Goal: Information Seeking & Learning: Learn about a topic

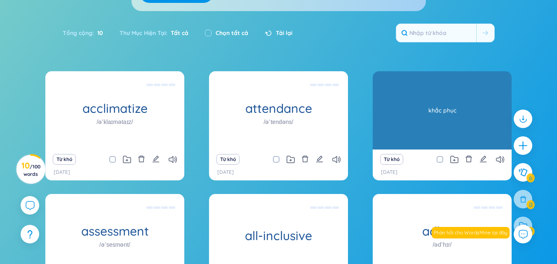
scroll to position [105, 0]
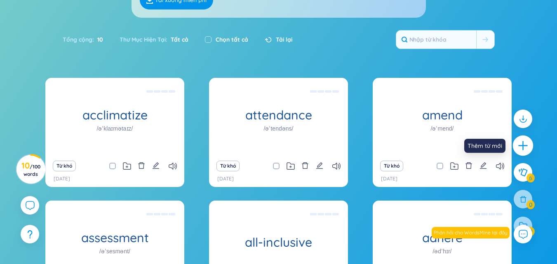
click at [525, 146] on icon "plus" at bounding box center [523, 146] width 12 height 12
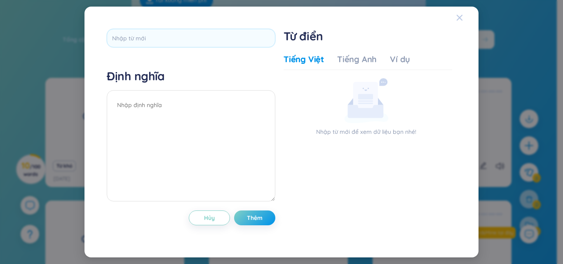
click at [463, 12] on span "Close" at bounding box center [467, 18] width 22 height 22
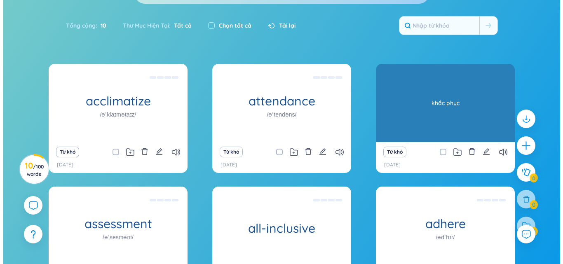
scroll to position [115, 0]
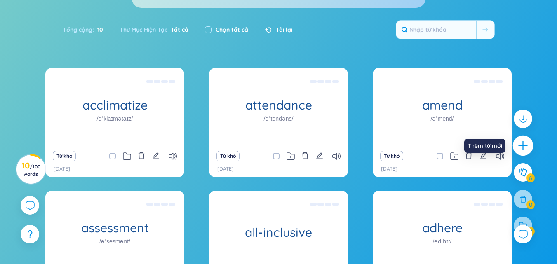
click at [524, 149] on icon "plus" at bounding box center [523, 146] width 12 height 12
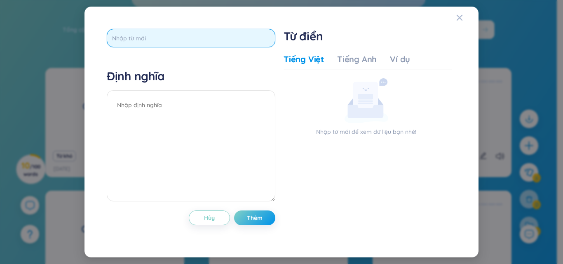
click at [233, 33] on input "text" at bounding box center [191, 38] width 169 height 19
type input "bachelor degree"
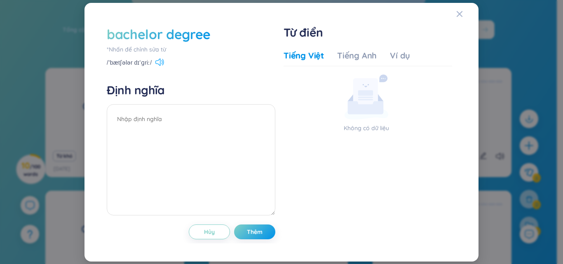
click at [157, 61] on icon at bounding box center [157, 62] width 5 height 7
click at [151, 127] on textarea at bounding box center [191, 159] width 169 height 111
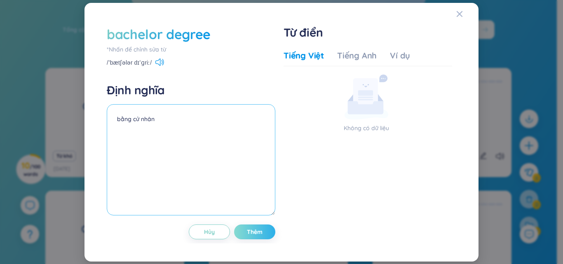
type textarea "bằng cử nhân"
click at [252, 229] on span "Thêm" at bounding box center [255, 232] width 16 height 8
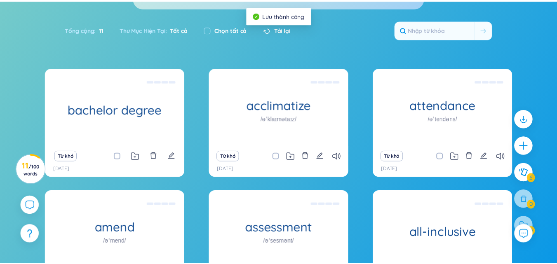
scroll to position [0, 0]
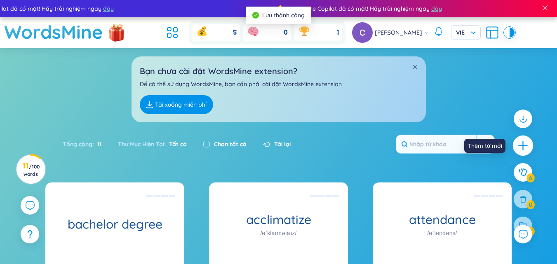
click at [526, 143] on icon "plus" at bounding box center [523, 146] width 12 height 12
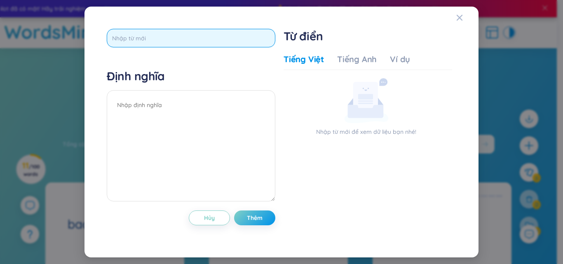
click at [213, 40] on input "text" at bounding box center [191, 38] width 169 height 19
type input "birth certificate"
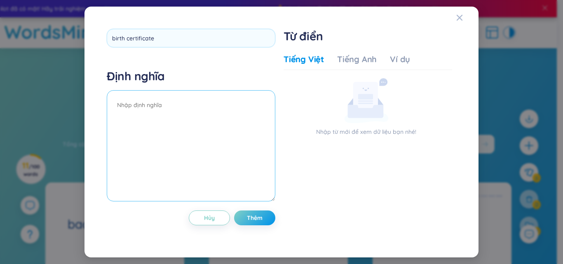
click at [157, 91] on div "Định nghĩa" at bounding box center [191, 136] width 169 height 135
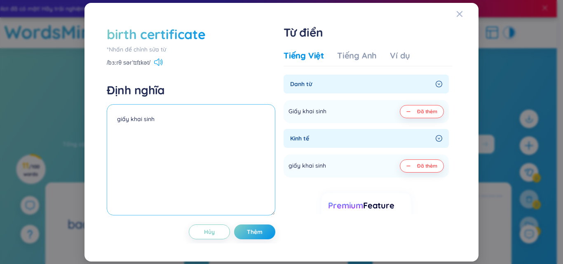
type textarea "giấy khai sinh"
click at [155, 63] on icon at bounding box center [158, 62] width 9 height 7
click at [246, 231] on button "Thêm" at bounding box center [254, 232] width 41 height 15
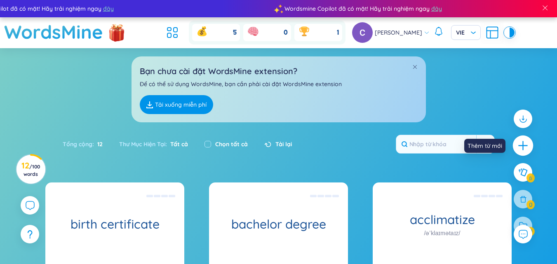
click at [527, 145] on icon "plus" at bounding box center [523, 146] width 12 height 12
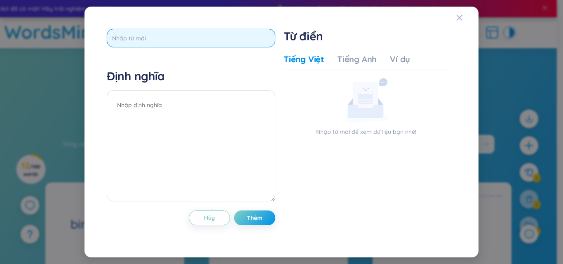
click at [225, 42] on input "text" at bounding box center [191, 38] width 169 height 19
type input "bear in mind"
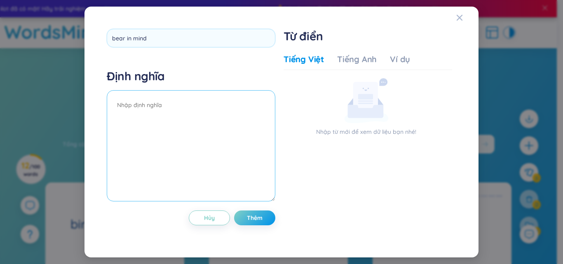
click at [214, 118] on textarea at bounding box center [191, 145] width 169 height 111
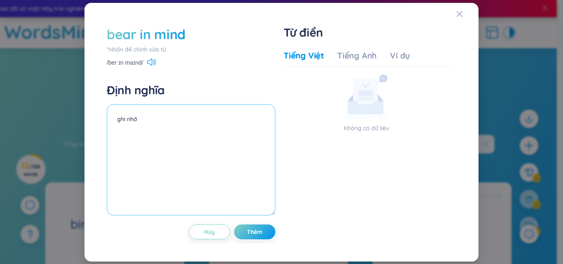
type textarea "ghi nhớ"
click at [148, 65] on div "/ber ɪn maɪnd/" at bounding box center [131, 63] width 49 height 7
click at [153, 64] on icon at bounding box center [151, 62] width 9 height 7
click at [256, 238] on button "Thêm" at bounding box center [254, 232] width 41 height 15
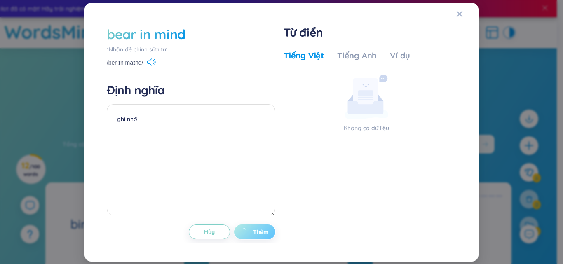
click at [256, 238] on button "Thêm" at bounding box center [254, 232] width 41 height 15
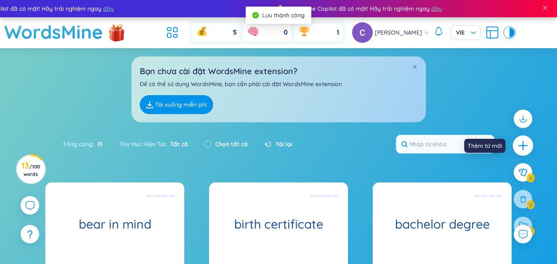
click at [525, 143] on icon "plus" at bounding box center [523, 146] width 12 height 12
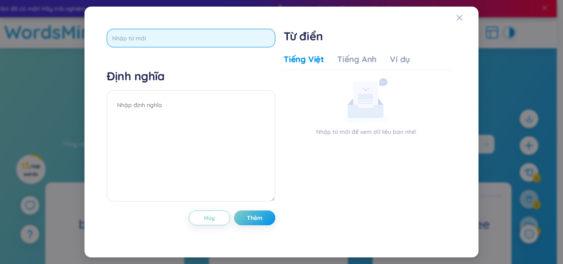
click at [263, 38] on input "text" at bounding box center [191, 38] width 169 height 19
type input "boarding school"
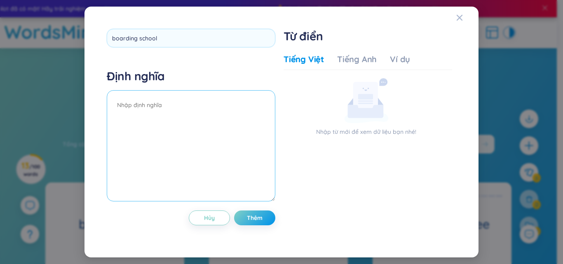
click at [244, 127] on textarea at bounding box center [191, 145] width 169 height 111
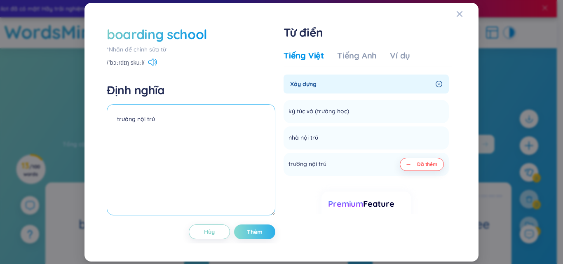
type textarea "trường nội trú"
click at [261, 228] on span "Thêm" at bounding box center [255, 232] width 16 height 8
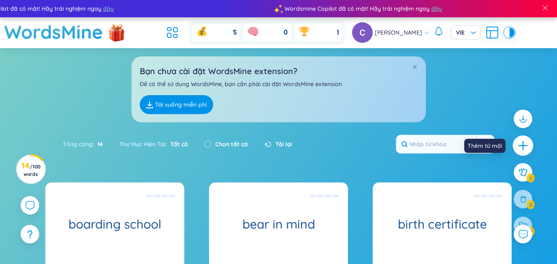
click at [525, 148] on icon "plus" at bounding box center [523, 146] width 12 height 12
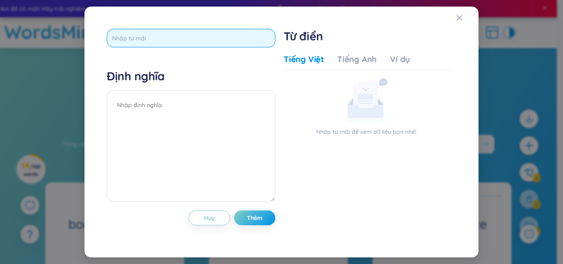
click at [218, 39] on input "text" at bounding box center [191, 38] width 169 height 19
type input "creativity"
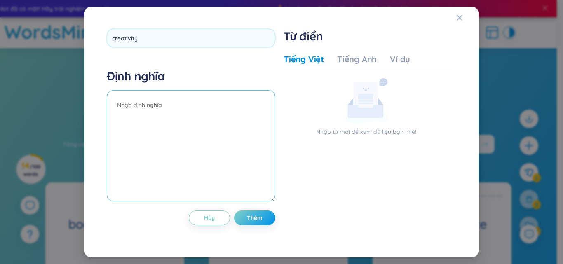
click at [200, 103] on div "Định nghĩa" at bounding box center [191, 136] width 169 height 135
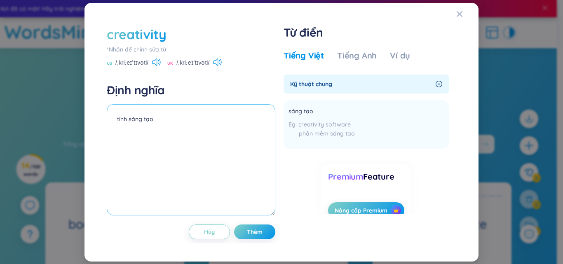
click at [127, 121] on textarea "tính sáng tạo" at bounding box center [191, 159] width 169 height 111
type textarea "sáng tạo"
click at [257, 227] on button "Thêm" at bounding box center [254, 232] width 41 height 15
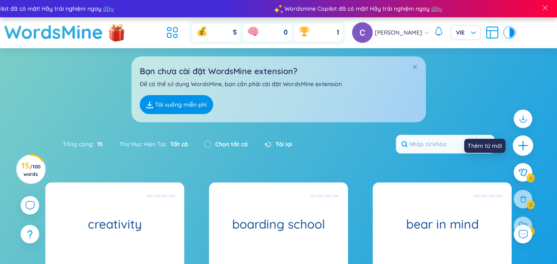
click at [521, 143] on icon "plus" at bounding box center [523, 146] width 12 height 12
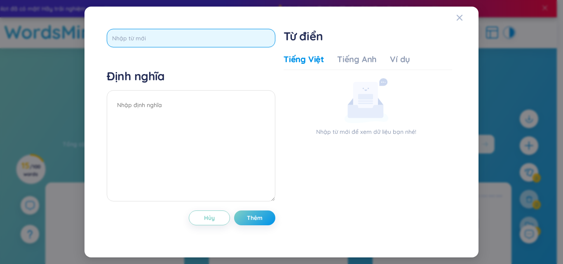
click at [199, 36] on input "text" at bounding box center [191, 38] width 169 height 19
type input "leaps and bounds"
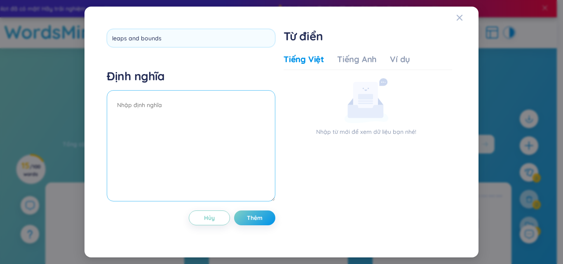
click at [188, 103] on div "Định nghĩa" at bounding box center [191, 136] width 169 height 135
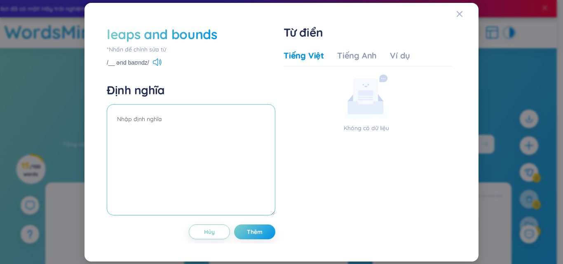
type textarea "a"
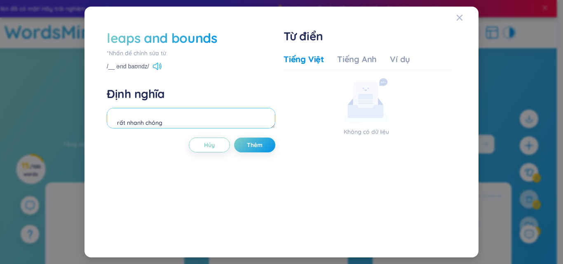
type textarea "rất nhanh chóng"
click at [159, 67] on icon at bounding box center [159, 66] width 1 height 4
click at [248, 142] on span "Thêm" at bounding box center [255, 145] width 16 height 8
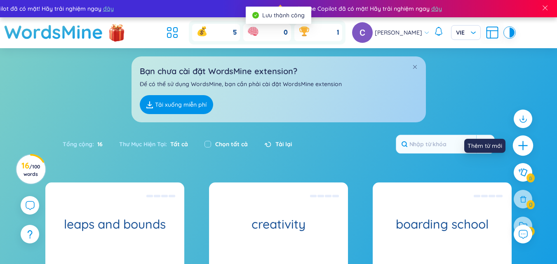
click at [520, 150] on icon "plus" at bounding box center [523, 146] width 12 height 12
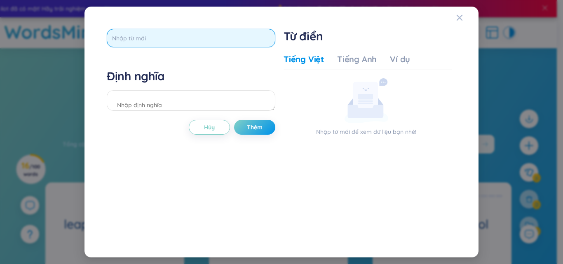
click at [220, 38] on input "text" at bounding box center [191, 38] width 169 height 19
type input "cognitive"
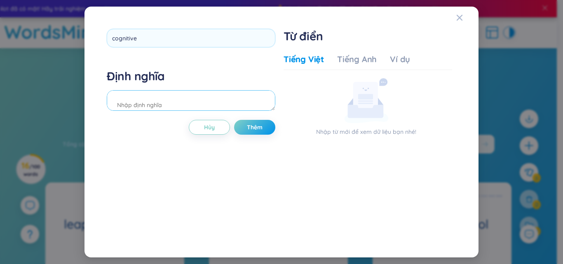
click at [197, 100] on div "Định nghĩa" at bounding box center [191, 91] width 169 height 45
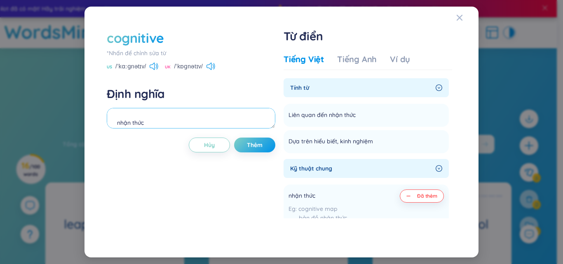
type textarea "nhận thức"
click at [204, 69] on div "UK /ˈkɒɡnətɪv/" at bounding box center [190, 66] width 50 height 7
click at [210, 63] on icon at bounding box center [210, 66] width 9 height 7
click at [151, 65] on icon at bounding box center [154, 66] width 9 height 7
click at [249, 139] on button "Thêm" at bounding box center [254, 145] width 41 height 15
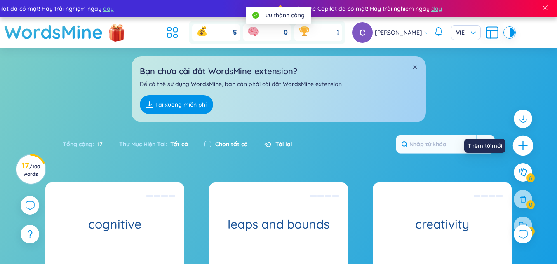
click at [519, 145] on icon "plus" at bounding box center [523, 146] width 12 height 12
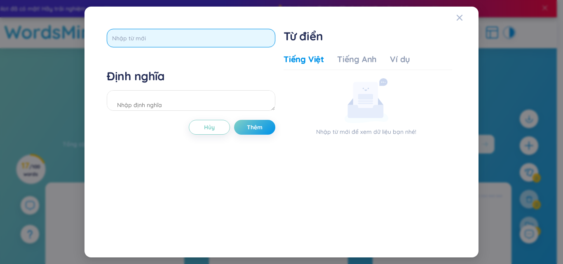
click at [257, 30] on input "text" at bounding box center [191, 38] width 169 height 19
type input "calculation"
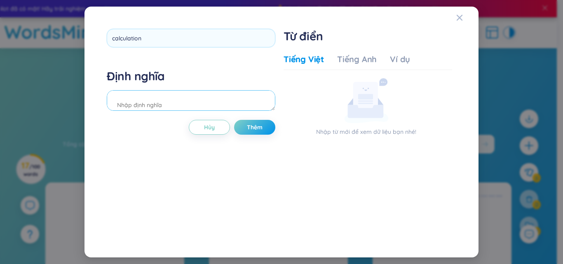
click at [245, 106] on div "Định nghĩa" at bounding box center [191, 91] width 169 height 45
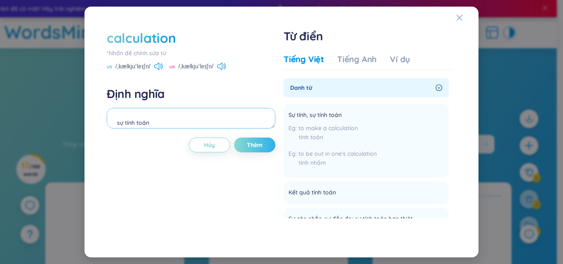
type textarea "sự tính toán"
click at [272, 142] on button "Thêm" at bounding box center [254, 145] width 41 height 15
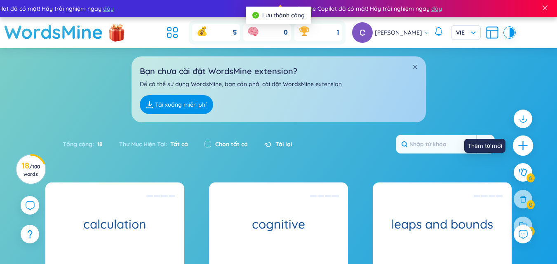
click at [524, 147] on icon "plus" at bounding box center [523, 146] width 12 height 12
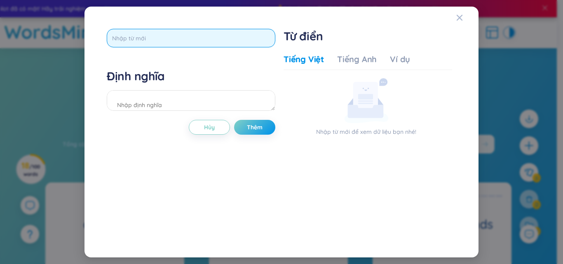
click at [232, 36] on input "text" at bounding box center [191, 38] width 169 height 19
type input "carve out"
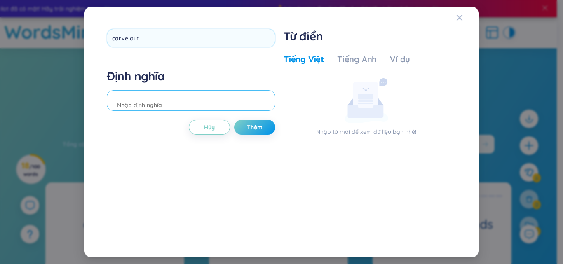
click at [210, 98] on div "Định nghĩa" at bounding box center [191, 91] width 169 height 45
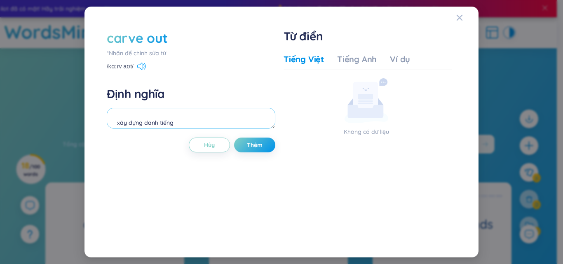
type textarea "xây dựng danh tiếng"
click at [140, 66] on icon at bounding box center [141, 66] width 9 height 7
click at [252, 147] on span "Thêm" at bounding box center [255, 145] width 16 height 8
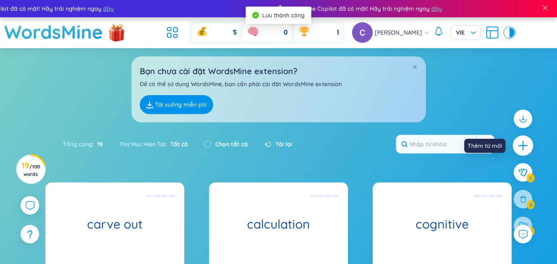
click at [516, 143] on div at bounding box center [523, 146] width 21 height 21
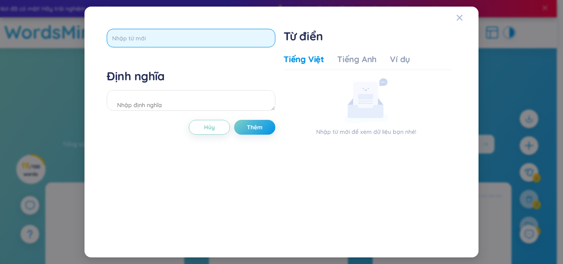
click at [259, 39] on input "text" at bounding box center [191, 38] width 169 height 19
type input "competent"
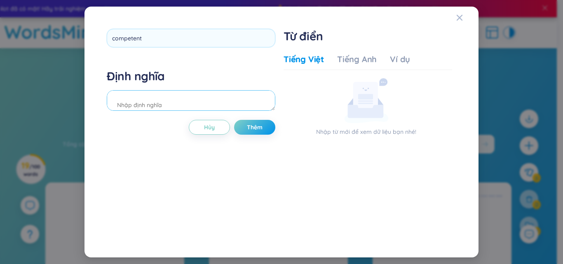
click at [177, 95] on div "Định nghĩa" at bounding box center [191, 91] width 169 height 45
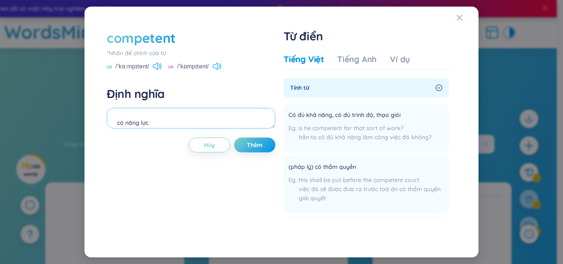
type textarea "có năng lực"
click at [214, 63] on icon at bounding box center [217, 66] width 9 height 7
click at [157, 63] on icon at bounding box center [155, 66] width 5 height 7
click at [247, 145] on span "Thêm" at bounding box center [255, 145] width 16 height 8
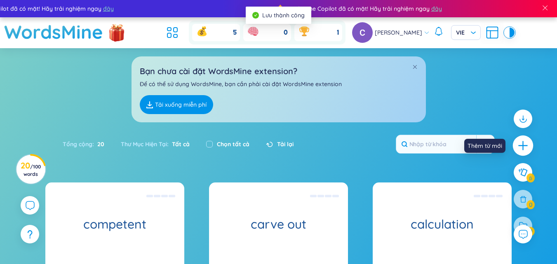
click at [518, 150] on icon "plus" at bounding box center [523, 146] width 12 height 12
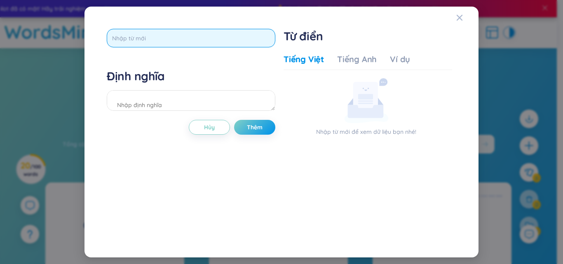
click at [206, 40] on input "text" at bounding box center [191, 38] width 169 height 19
type input "compelling"
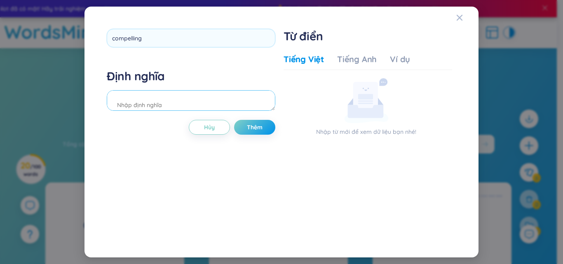
click at [150, 108] on textarea at bounding box center [191, 100] width 169 height 21
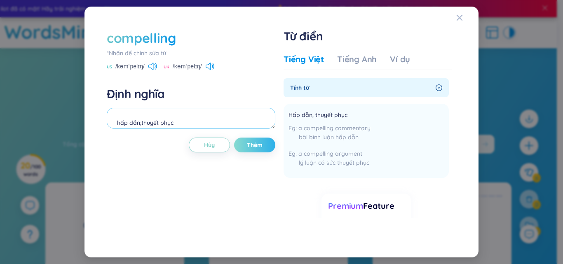
type textarea "hấp dẫn;thuyết phục"
click at [253, 146] on span "Thêm" at bounding box center [255, 145] width 16 height 8
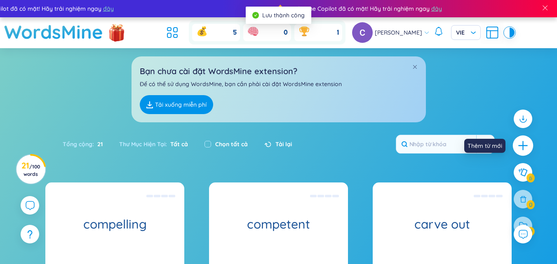
click at [518, 142] on icon "plus" at bounding box center [523, 146] width 12 height 12
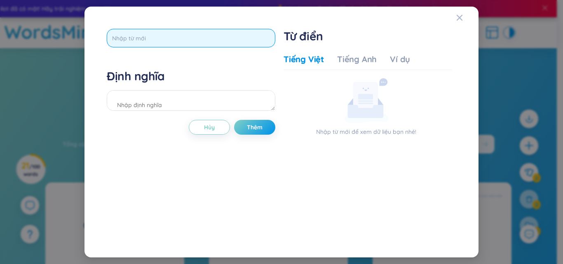
click at [170, 33] on input "text" at bounding box center [191, 38] width 169 height 19
type input "compulsory"
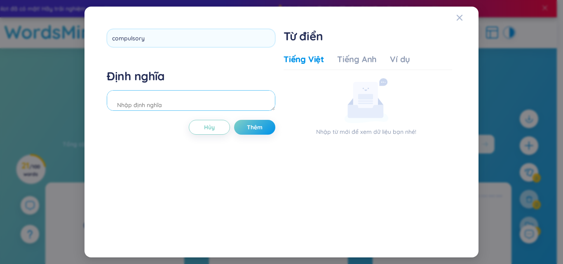
click at [159, 98] on div "Định nghĩa" at bounding box center [191, 91] width 169 height 45
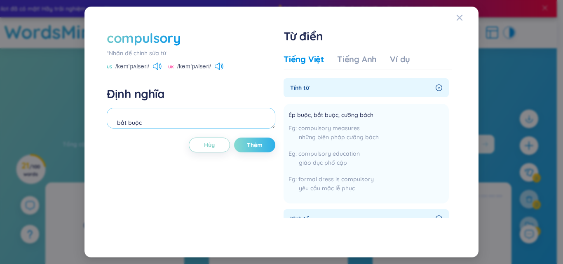
type textarea "bắt buộc"
click at [251, 145] on span "Thêm" at bounding box center [255, 145] width 16 height 8
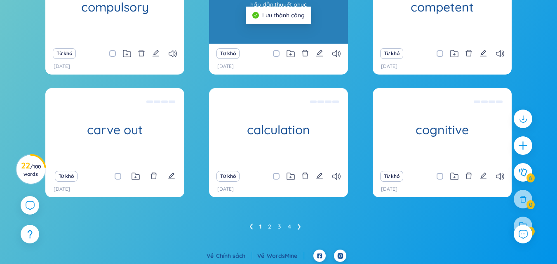
scroll to position [218, 0]
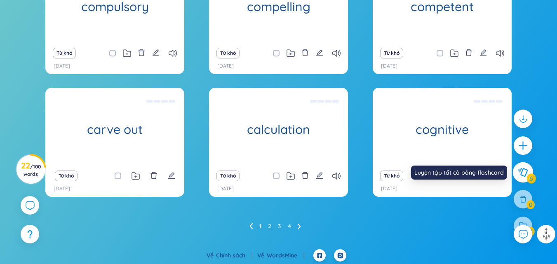
click at [518, 170] on icon at bounding box center [522, 172] width 9 height 9
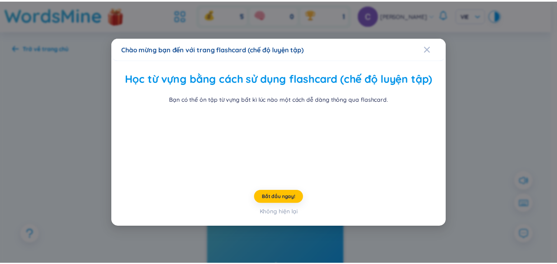
scroll to position [32, 0]
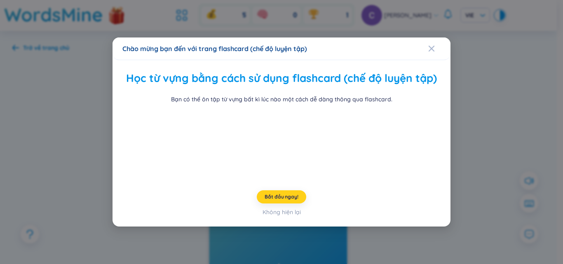
click at [283, 200] on span "Bắt đầu ngay!" at bounding box center [281, 197] width 33 height 7
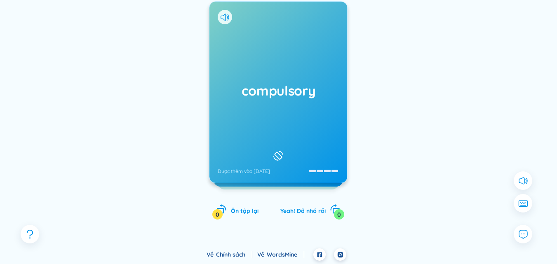
scroll to position [114, 0]
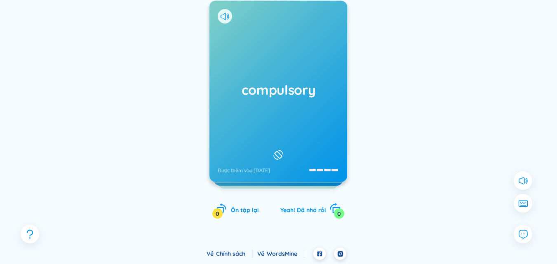
click at [299, 211] on span "Yeah! Đã nhớ rồi" at bounding box center [302, 209] width 45 height 7
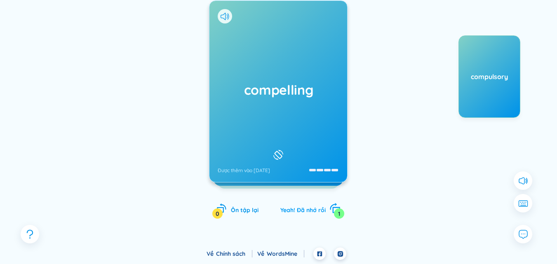
click at [299, 211] on span "Yeah! Đã nhớ rồi" at bounding box center [302, 209] width 45 height 7
click at [250, 210] on span "Ôn tập lại" at bounding box center [245, 209] width 28 height 7
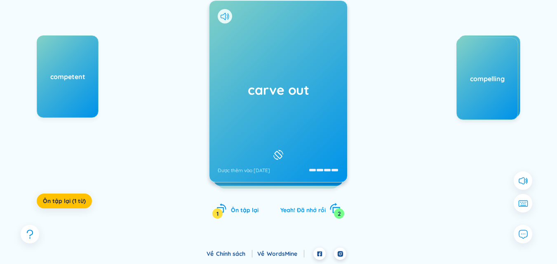
click at [286, 209] on span "Yeah! Đã nhớ rồi" at bounding box center [302, 209] width 45 height 7
click at [244, 210] on span "Ôn tập lại" at bounding box center [245, 209] width 28 height 7
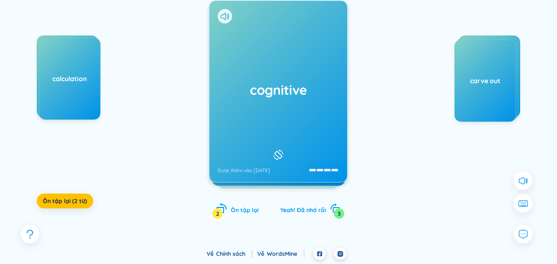
click at [258, 207] on span "Ôn tập lại" at bounding box center [245, 209] width 28 height 7
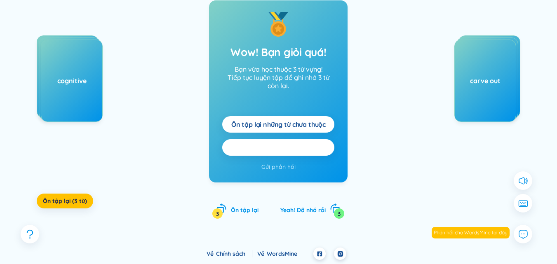
click at [288, 148] on span "Ôn tập lại tất cả here" at bounding box center [279, 147] width 66 height 9
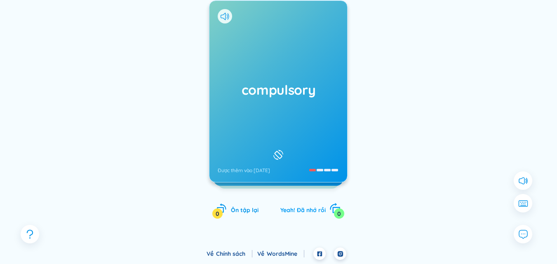
click at [325, 208] on span "Yeah! Đã nhớ rồi" at bounding box center [302, 209] width 45 height 7
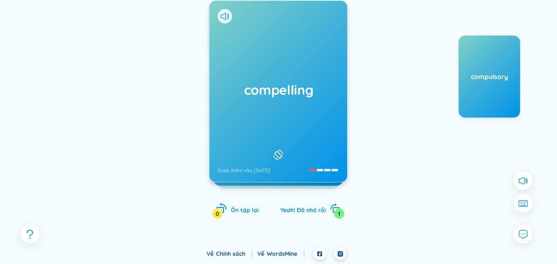
click at [241, 210] on span "Ôn tập lại" at bounding box center [245, 209] width 28 height 7
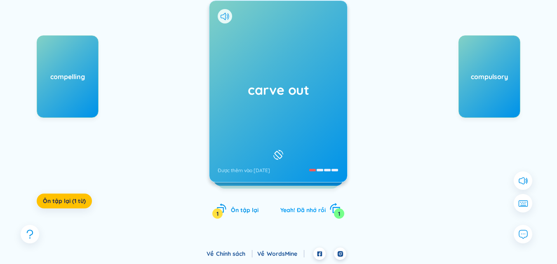
click at [292, 209] on span "Yeah! Đã nhớ rồi" at bounding box center [302, 209] width 45 height 7
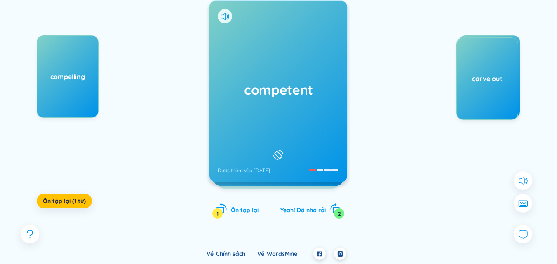
click at [247, 211] on span "Ôn tập lại" at bounding box center [245, 209] width 28 height 7
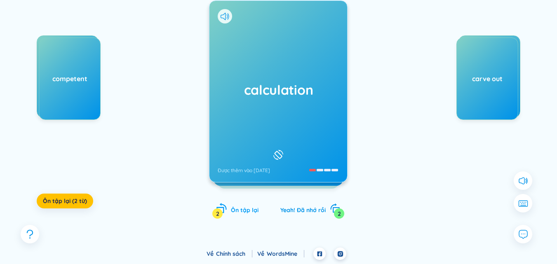
click at [249, 209] on span "Ôn tập lại" at bounding box center [245, 209] width 28 height 7
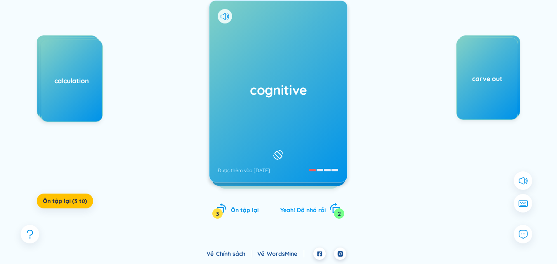
click at [284, 213] on span "Yeah! Đã nhớ rồi" at bounding box center [302, 209] width 45 height 7
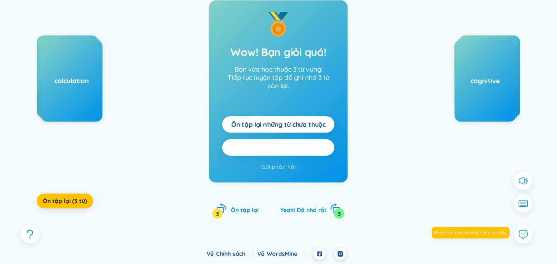
click at [288, 149] on span "Ôn tập lại tất cả here" at bounding box center [279, 147] width 66 height 9
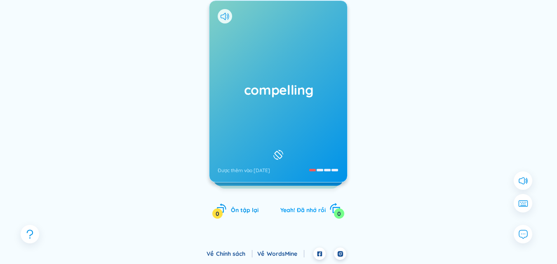
click at [287, 212] on span "Yeah! Đã nhớ rồi" at bounding box center [302, 209] width 45 height 7
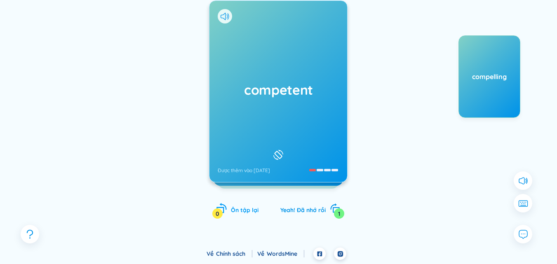
click at [241, 207] on span "Ôn tập lại" at bounding box center [245, 209] width 28 height 7
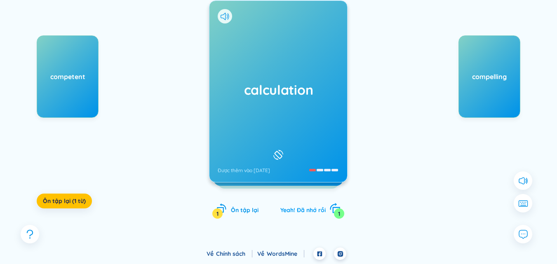
click at [302, 211] on span "Yeah! Đã nhớ rồi" at bounding box center [302, 209] width 45 height 7
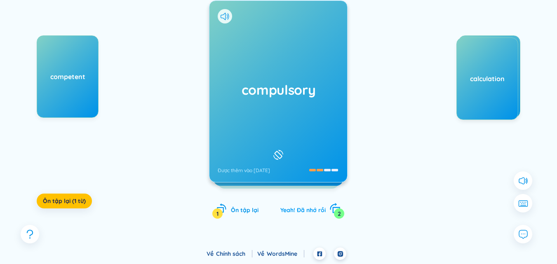
click at [302, 211] on span "Yeah! Đã nhớ rồi" at bounding box center [302, 209] width 45 height 7
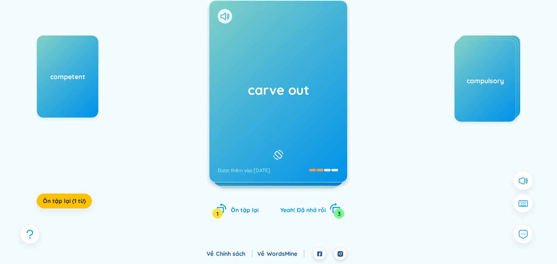
click at [302, 211] on span "Yeah! Đã nhớ rồi" at bounding box center [302, 209] width 45 height 7
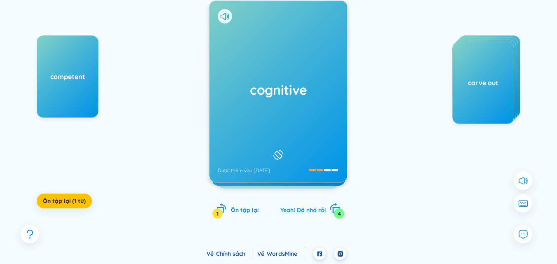
click at [302, 211] on span "Yeah! Đã nhớ rồi" at bounding box center [302, 209] width 45 height 7
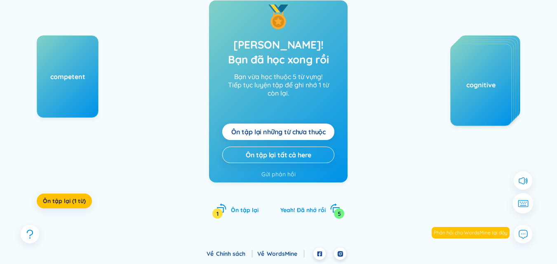
click at [521, 204] on icon at bounding box center [521, 203] width 1 height 1
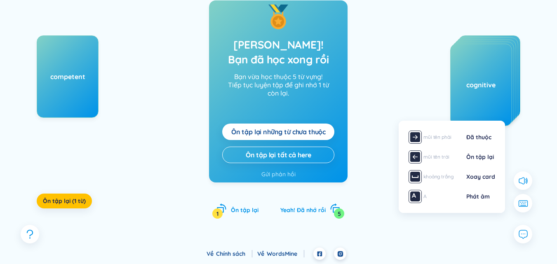
click at [422, 227] on div "competent Ôn tập lại (1 từ) [PERSON_NAME]! Bạn đã học xong rồi Bạn vừa học thuộ…" at bounding box center [278, 99] width 532 height 271
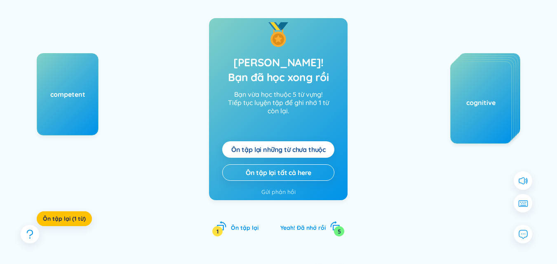
scroll to position [114, 0]
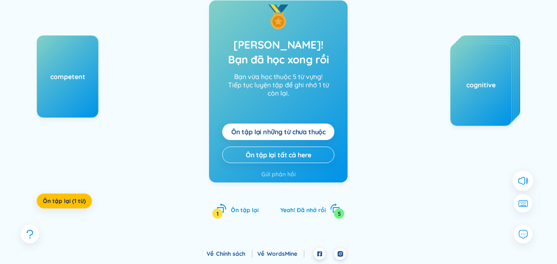
click at [521, 185] on icon at bounding box center [522, 180] width 11 height 11
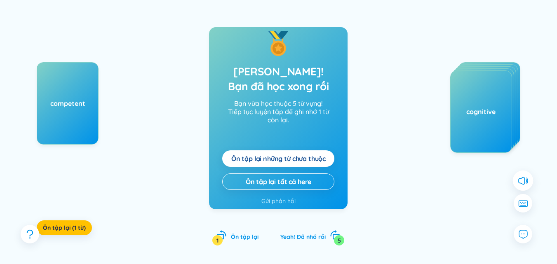
scroll to position [114, 0]
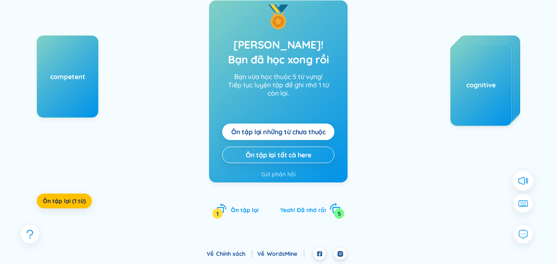
click at [291, 208] on span "Yeah! Đã nhớ rồi" at bounding box center [302, 209] width 45 height 7
drag, startPoint x: 291, startPoint y: 208, endPoint x: 305, endPoint y: 225, distance: 21.8
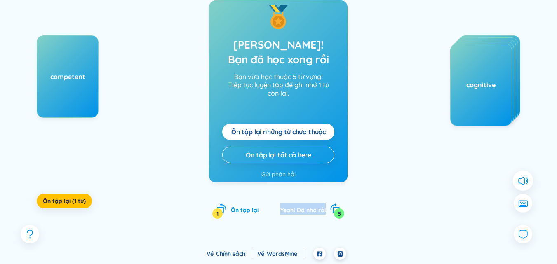
click at [305, 225] on div "[PERSON_NAME]! Bạn đã học xong rồi Bạn vừa học thuộc 5 từ vựng! Tiếp tục luyện …" at bounding box center [278, 117] width 138 height 235
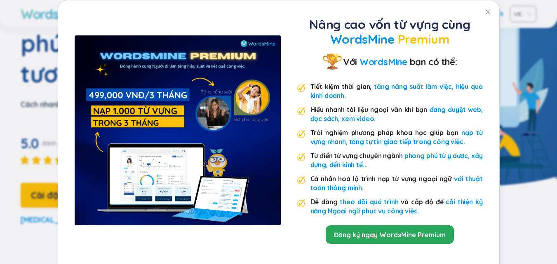
scroll to position [13, 0]
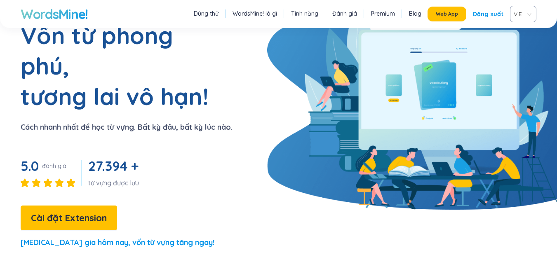
scroll to position [0, 0]
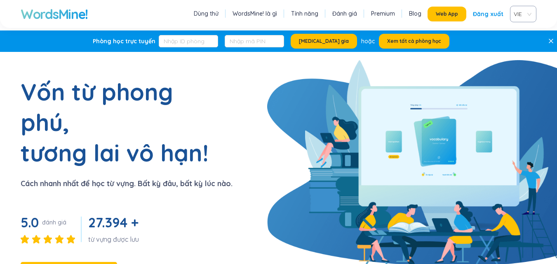
click at [318, 16] on link "Tính năng" at bounding box center [304, 13] width 27 height 8
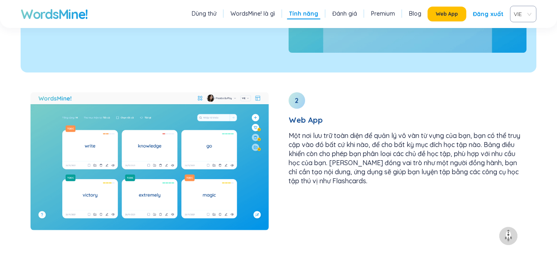
scroll to position [1127, 0]
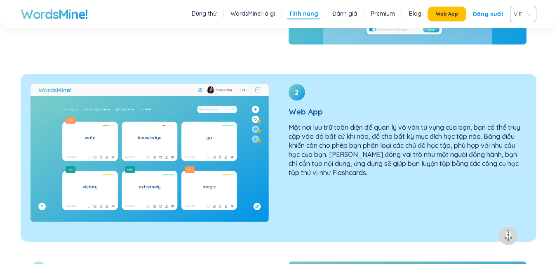
click at [298, 137] on p "Một nơi lưu trữ toàn diện để quản lý vô vàn từ vựng của bạn, bạn có thể truy cậ…" at bounding box center [407, 150] width 238 height 54
click at [237, 138] on img at bounding box center [149, 153] width 238 height 138
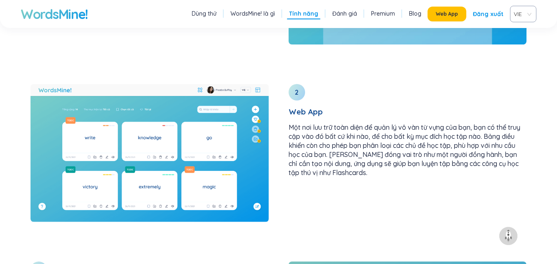
click at [412, 12] on link "Blog" at bounding box center [415, 13] width 12 height 8
click at [416, 13] on link "Blog" at bounding box center [415, 13] width 12 height 8
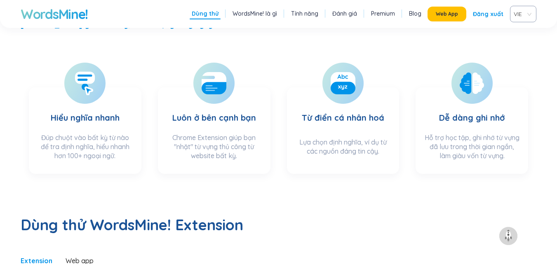
scroll to position [275, 0]
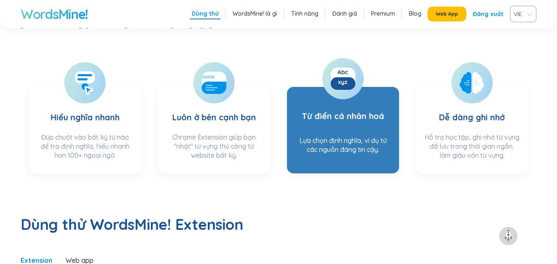
click at [379, 136] on div "Lựa chọn định nghĩa, ví dụ từ các nguồn đáng tin cậy." at bounding box center [343, 150] width 96 height 28
click at [359, 136] on div "Lựa chọn định nghĩa, ví dụ từ các nguồn đáng tin cậy." at bounding box center [343, 150] width 96 height 28
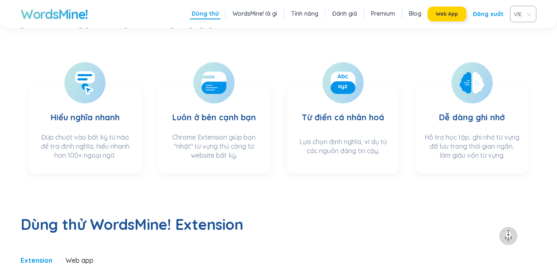
click at [450, 10] on button "Web App" at bounding box center [446, 14] width 39 height 15
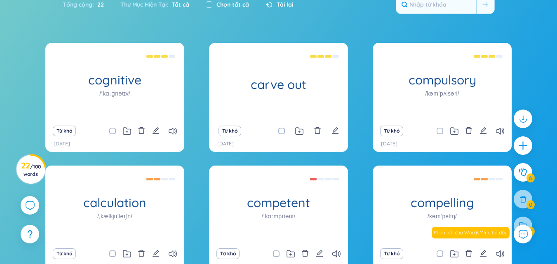
scroll to position [199, 0]
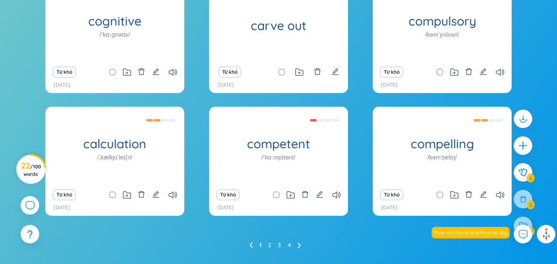
click at [23, 169] on h3 "22 / 100 words" at bounding box center [31, 169] width 20 height 15
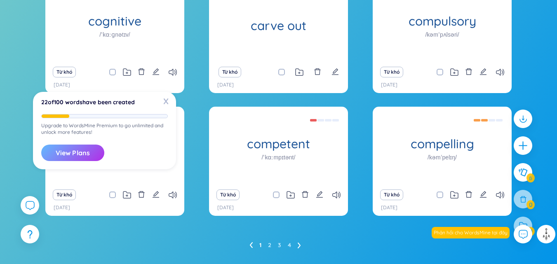
click at [70, 158] on button "View Plans" at bounding box center [72, 153] width 63 height 16
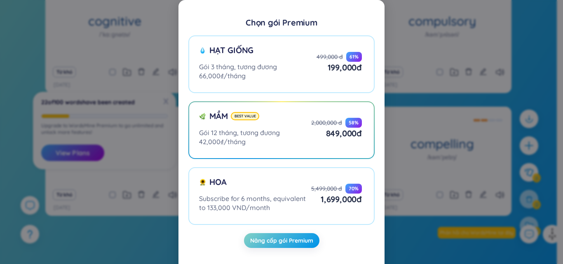
click at [428, 167] on div "Chọn gói Premium Hạt giống Gói 3 tháng, tương đương 66,000₫/tháng 499,000 đ 61 …" at bounding box center [281, 132] width 563 height 264
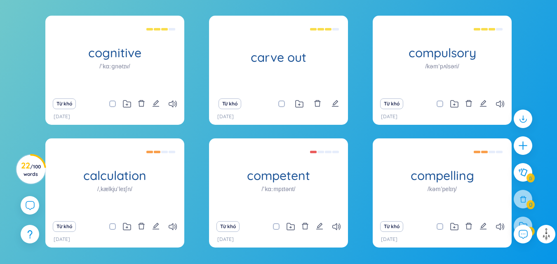
scroll to position [167, 0]
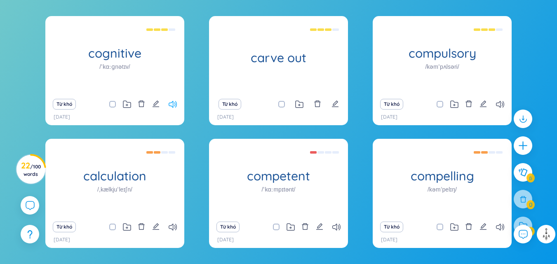
click at [172, 106] on icon at bounding box center [173, 104] width 8 height 7
click at [332, 101] on icon "edit" at bounding box center [334, 103] width 7 height 7
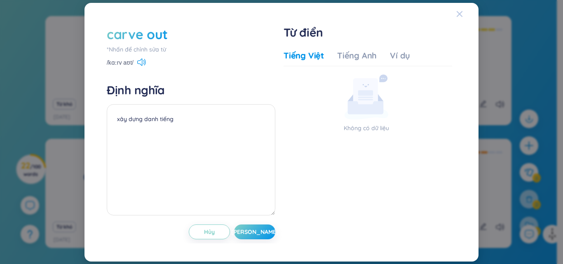
click at [460, 12] on icon "Close" at bounding box center [460, 14] width 6 height 6
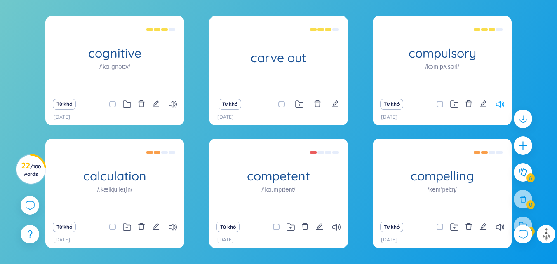
click at [502, 105] on icon at bounding box center [500, 104] width 8 height 7
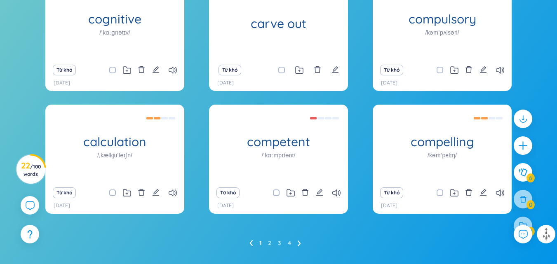
scroll to position [204, 0]
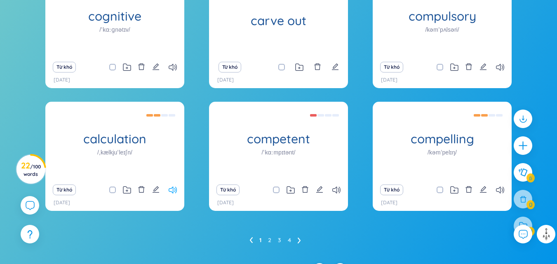
click at [169, 188] on icon at bounding box center [173, 190] width 8 height 7
click at [334, 191] on icon at bounding box center [336, 190] width 8 height 7
click at [496, 190] on icon at bounding box center [500, 190] width 8 height 7
click at [267, 242] on ul "1 2 3 4" at bounding box center [278, 240] width 58 height 13
click at [296, 241] on ul "1 2 3 4" at bounding box center [278, 240] width 58 height 13
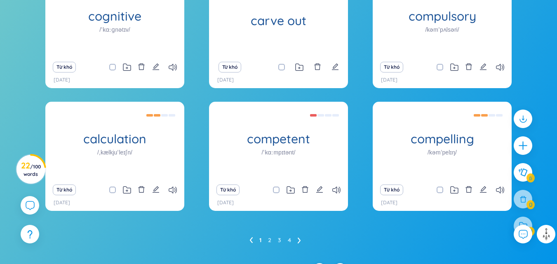
click at [300, 240] on icon at bounding box center [299, 241] width 3 height 6
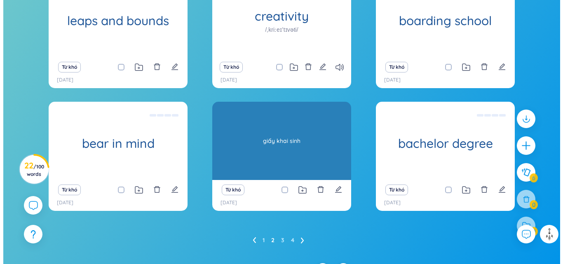
scroll to position [170, 0]
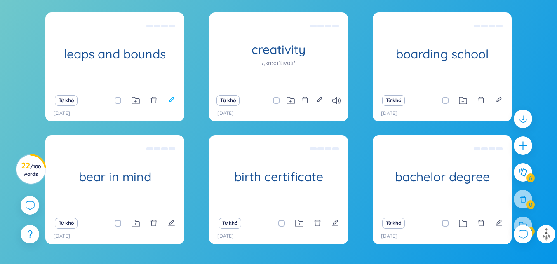
click at [169, 100] on icon "edit" at bounding box center [171, 99] width 7 height 7
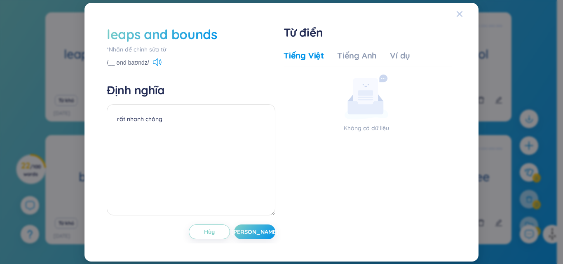
click at [457, 11] on icon "Close" at bounding box center [459, 14] width 7 height 7
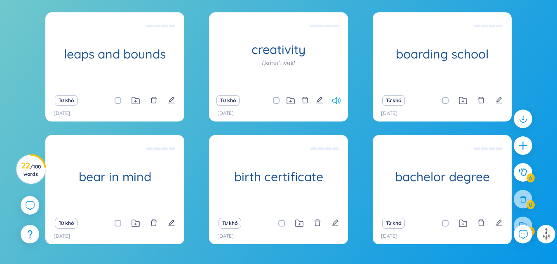
click at [337, 104] on icon at bounding box center [336, 100] width 8 height 7
click at [333, 223] on icon "edit" at bounding box center [334, 223] width 7 height 7
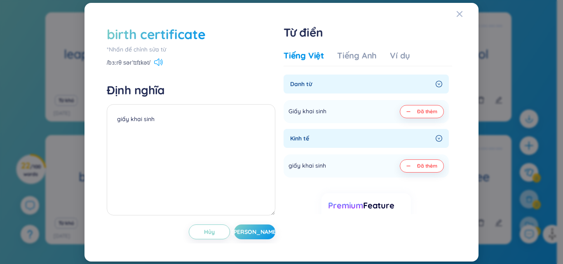
click at [160, 63] on icon at bounding box center [158, 62] width 9 height 7
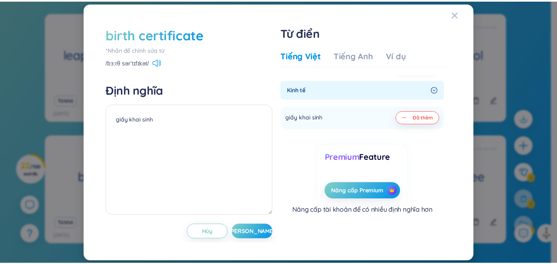
scroll to position [0, 0]
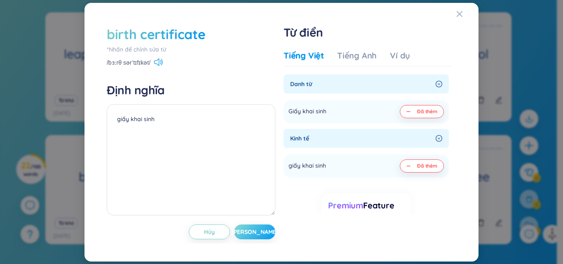
click at [262, 231] on button "Lưu" at bounding box center [254, 232] width 41 height 15
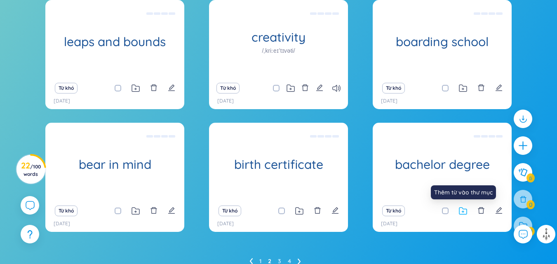
scroll to position [183, 0]
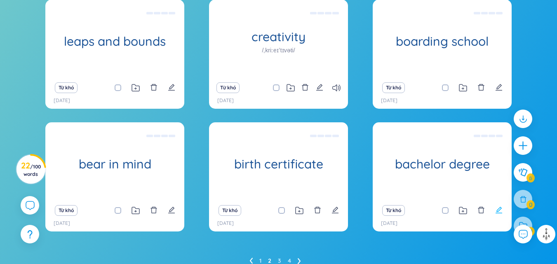
click at [495, 211] on icon "edit" at bounding box center [498, 209] width 7 height 7
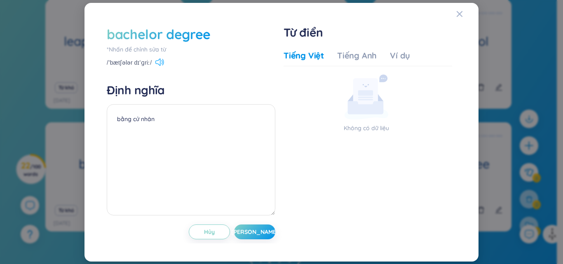
click at [162, 60] on icon at bounding box center [159, 62] width 9 height 7
click at [256, 226] on button "Lưu" at bounding box center [254, 232] width 41 height 15
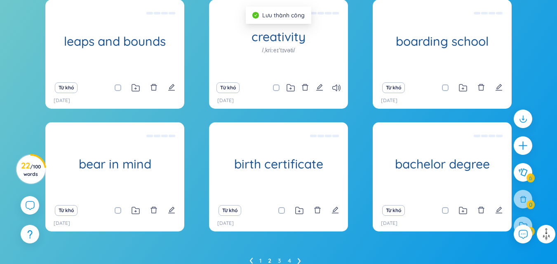
scroll to position [219, 0]
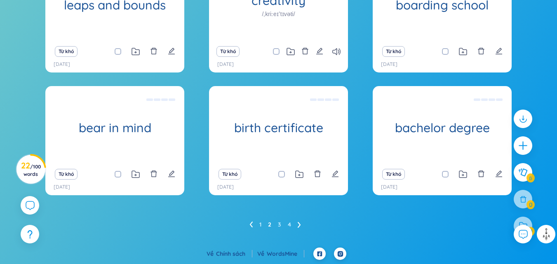
click at [299, 223] on icon at bounding box center [299, 225] width 3 height 6
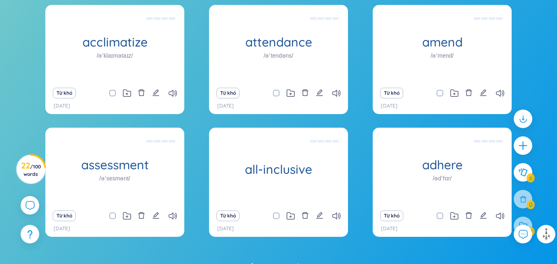
scroll to position [178, 0]
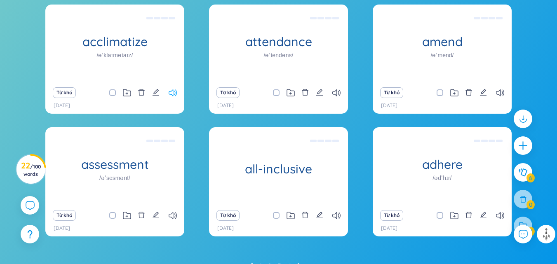
click at [175, 94] on icon at bounding box center [173, 92] width 8 height 7
click at [155, 93] on icon "edit" at bounding box center [155, 92] width 7 height 7
type textarea "[PERSON_NAME]"
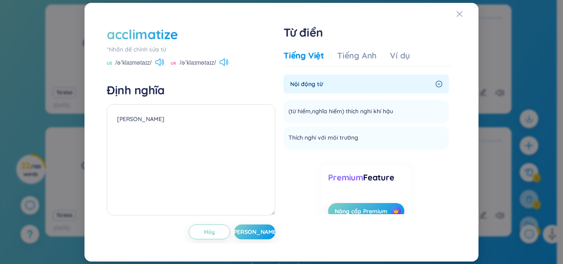
click at [174, 40] on div "acclimatize" at bounding box center [142, 34] width 71 height 18
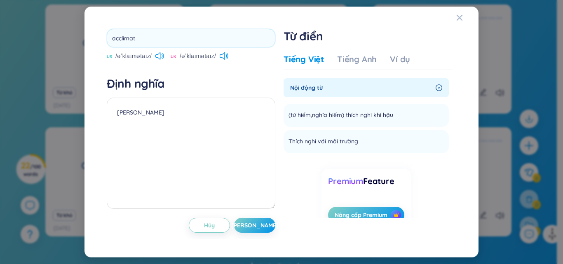
type input "acclimate"
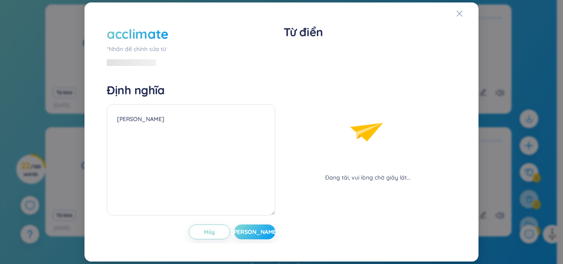
click at [260, 223] on div "acclimate *Nhấn để chỉnh sửa từ Định nghĩa thích nghi Hủy Lưu" at bounding box center [191, 132] width 169 height 215
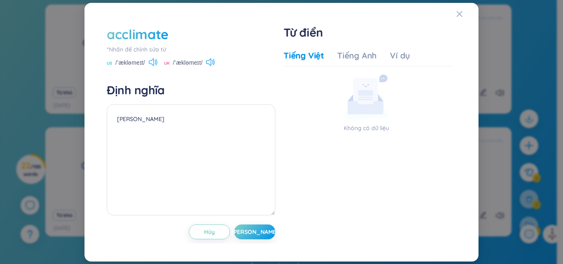
click at [154, 61] on icon at bounding box center [153, 62] width 9 height 7
click at [168, 34] on div "acclimate" at bounding box center [191, 34] width 169 height 18
click at [162, 45] on div "*Nhấn để chỉnh sửa từ" at bounding box center [191, 49] width 169 height 9
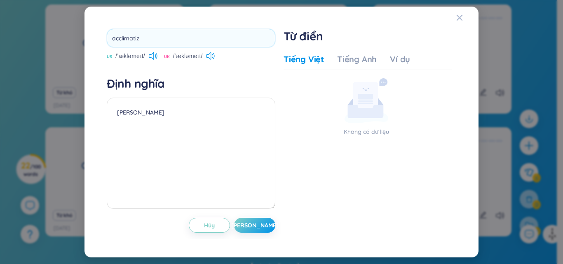
type input "acclimatize"
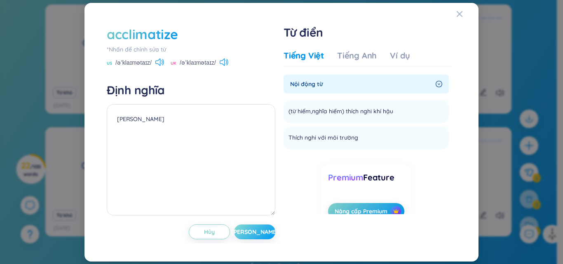
click at [262, 236] on button "Lưu" at bounding box center [254, 232] width 41 height 15
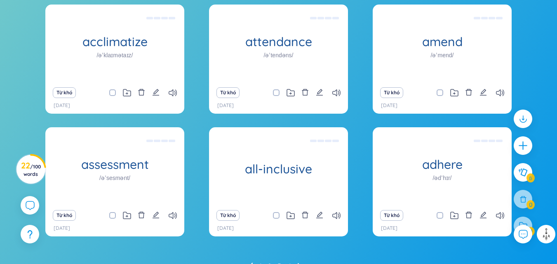
click at [331, 94] on div "Từ khó" at bounding box center [278, 93] width 131 height 12
click at [335, 94] on icon at bounding box center [336, 92] width 8 height 7
click at [501, 89] on div "Từ khó" at bounding box center [442, 93] width 131 height 12
click at [502, 89] on div "Từ khó" at bounding box center [442, 93] width 131 height 12
click at [500, 91] on icon at bounding box center [500, 92] width 8 height 7
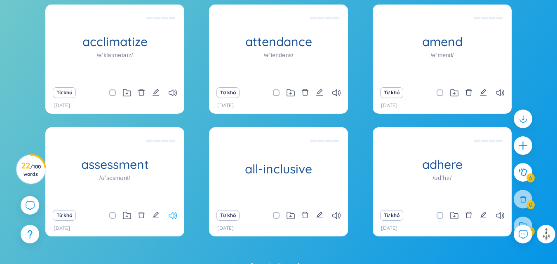
click at [174, 217] on icon at bounding box center [173, 215] width 8 height 7
click at [332, 218] on icon at bounding box center [336, 215] width 8 height 7
click at [500, 217] on icon at bounding box center [500, 215] width 8 height 7
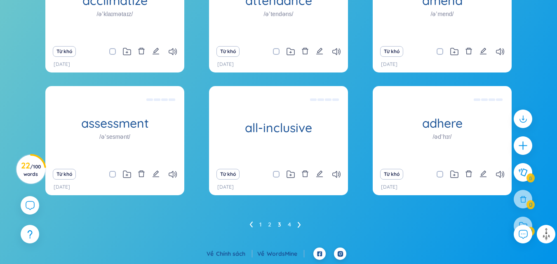
click at [297, 224] on ul "1 2 3 4" at bounding box center [278, 224] width 58 height 13
click at [299, 224] on icon at bounding box center [299, 225] width 3 height 6
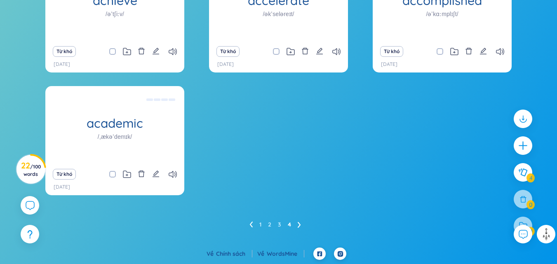
scroll to position [170, 0]
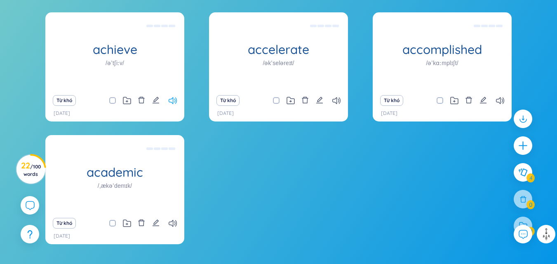
click at [171, 104] on icon at bounding box center [173, 100] width 8 height 7
click at [333, 100] on icon at bounding box center [336, 100] width 8 height 7
click at [496, 99] on icon at bounding box center [500, 100] width 8 height 7
click at [174, 222] on icon at bounding box center [173, 223] width 8 height 7
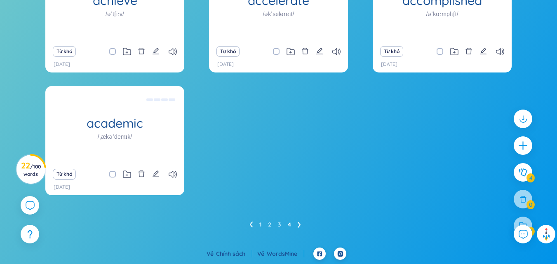
click at [544, 235] on img at bounding box center [545, 234] width 13 height 13
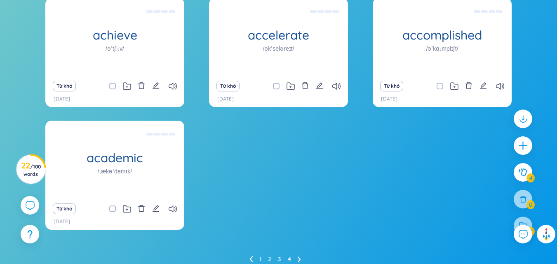
scroll to position [184, 0]
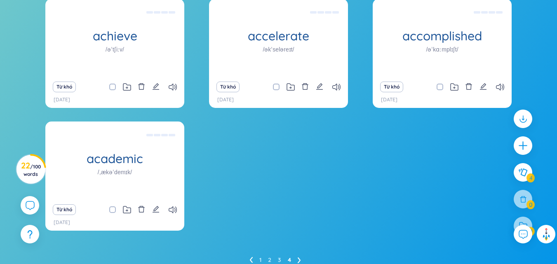
click at [331, 87] on div "Từ khó" at bounding box center [278, 87] width 131 height 12
click at [336, 88] on icon at bounding box center [336, 87] width 8 height 7
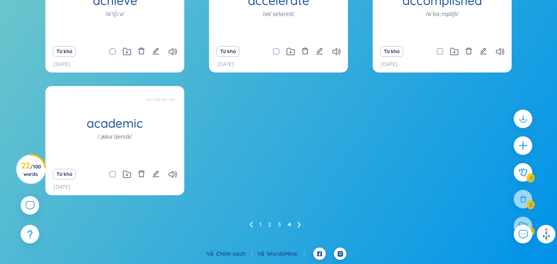
click at [251, 226] on icon at bounding box center [251, 225] width 3 height 6
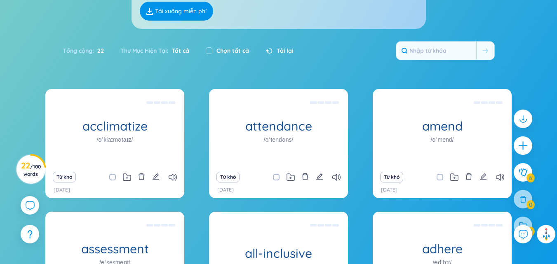
scroll to position [170, 0]
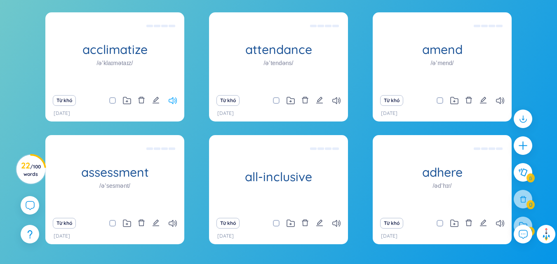
click at [171, 103] on icon at bounding box center [173, 100] width 8 height 7
click at [335, 98] on icon at bounding box center [336, 100] width 8 height 7
click at [498, 100] on icon at bounding box center [500, 100] width 8 height 7
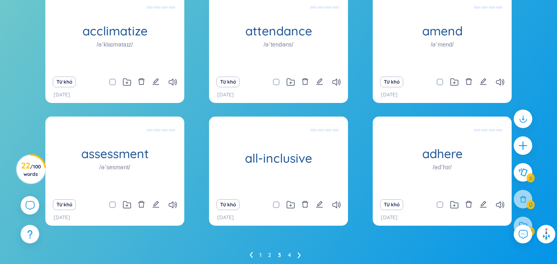
scroll to position [190, 0]
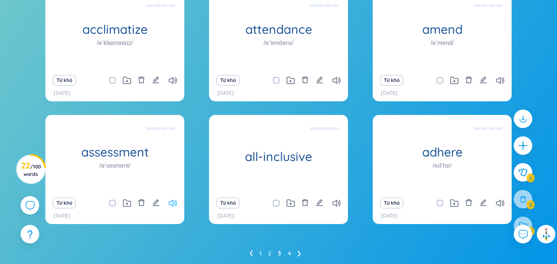
click at [169, 204] on icon at bounding box center [173, 203] width 8 height 7
click at [335, 200] on icon at bounding box center [336, 203] width 8 height 7
click at [248, 251] on div "1 2 3 4" at bounding box center [278, 253] width 466 height 13
click at [250, 253] on icon at bounding box center [250, 254] width 3 height 6
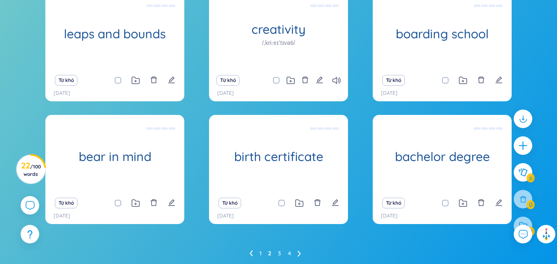
scroll to position [170, 0]
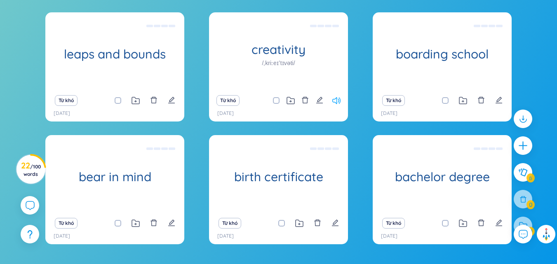
click at [332, 103] on icon at bounding box center [336, 100] width 8 height 7
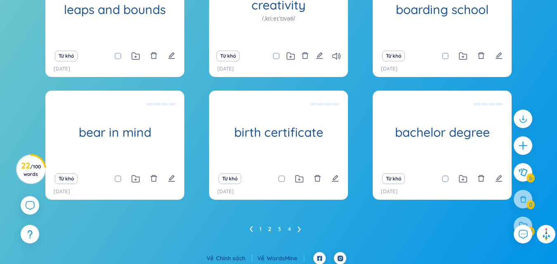
scroll to position [219, 0]
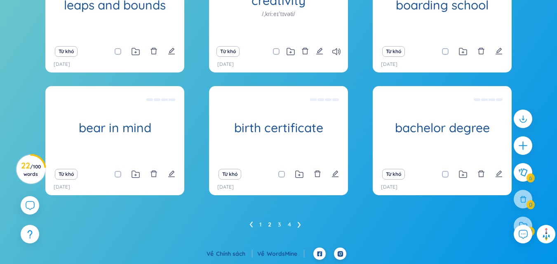
click at [249, 224] on icon at bounding box center [250, 225] width 3 height 6
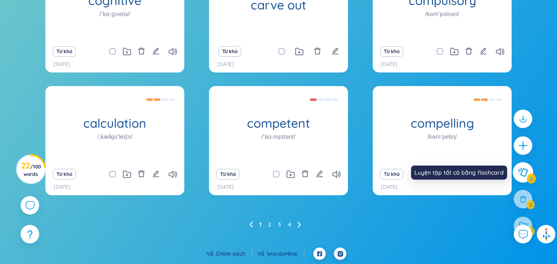
click at [524, 176] on icon at bounding box center [522, 172] width 9 height 9
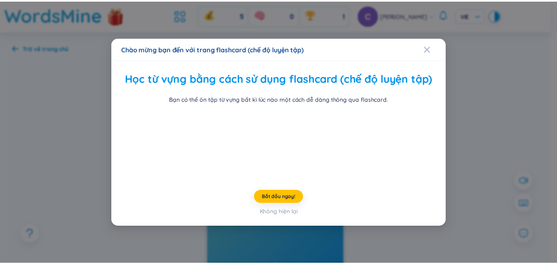
scroll to position [32, 0]
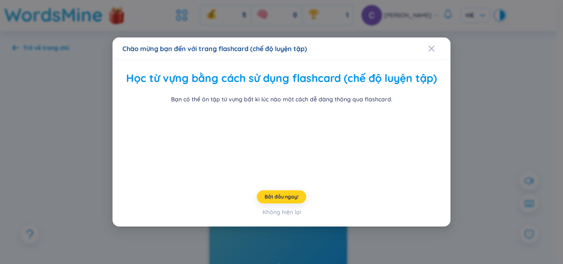
click at [294, 204] on button "Bắt đầu ngay!" at bounding box center [281, 196] width 49 height 13
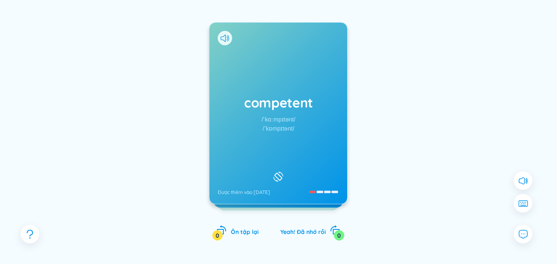
scroll to position [94, 0]
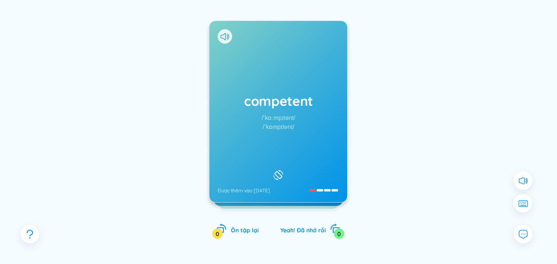
click at [279, 174] on icon at bounding box center [278, 175] width 12 height 10
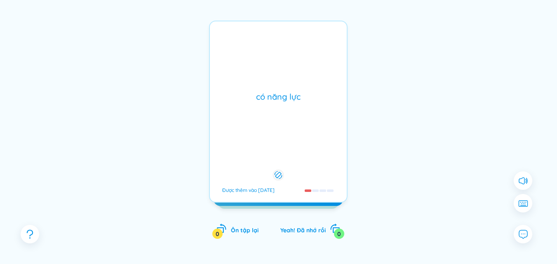
click at [279, 174] on icon at bounding box center [278, 175] width 8 height 10
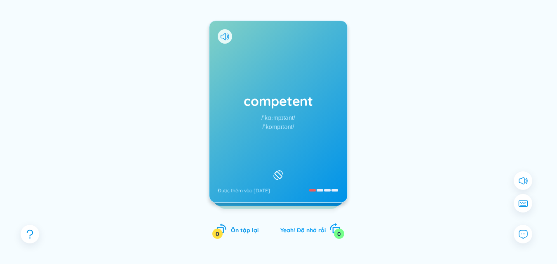
click at [318, 224] on div "Yeah! Đã nhớ rồi 0" at bounding box center [310, 229] width 60 height 12
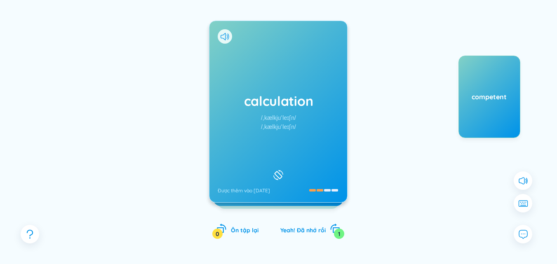
click at [281, 170] on icon at bounding box center [278, 175] width 12 height 10
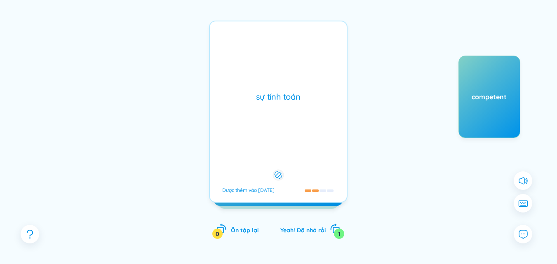
click at [281, 170] on icon at bounding box center [278, 175] width 8 height 10
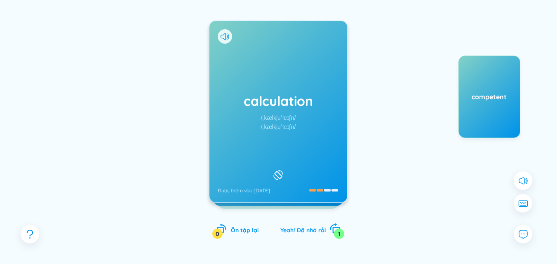
click at [289, 234] on div "Yeah! Đã nhớ rồi 1" at bounding box center [310, 229] width 60 height 12
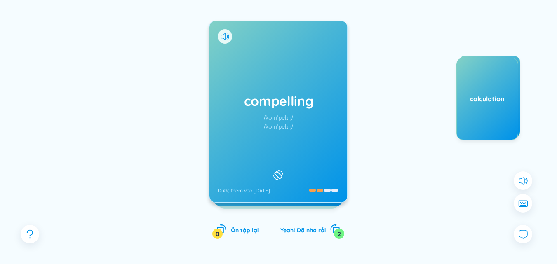
click at [275, 171] on rect at bounding box center [277, 174] width 7 height 7
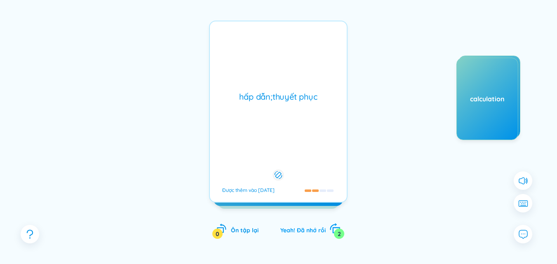
click at [296, 232] on span "Yeah! Đã nhớ rồi" at bounding box center [302, 230] width 45 height 7
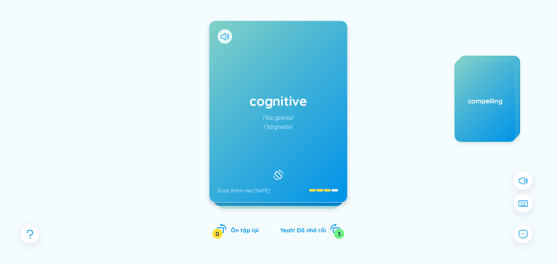
click at [276, 170] on icon at bounding box center [278, 175] width 12 height 10
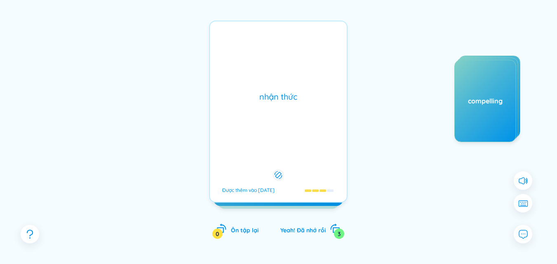
click at [276, 170] on icon at bounding box center [278, 175] width 8 height 10
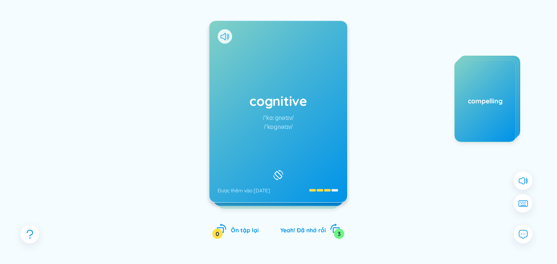
click at [276, 170] on icon at bounding box center [278, 175] width 12 height 10
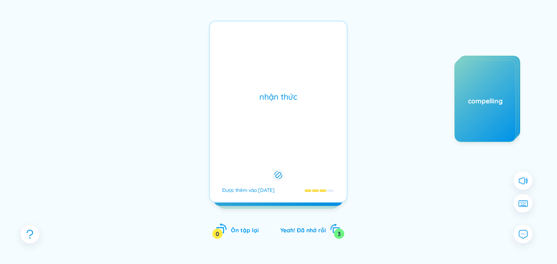
click at [222, 233] on div "0" at bounding box center [217, 234] width 10 height 10
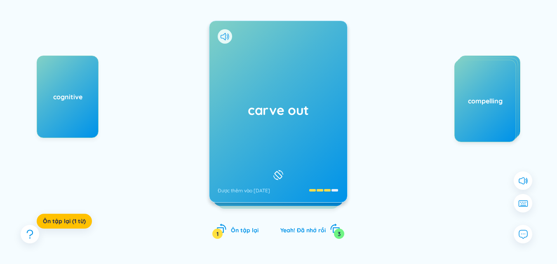
click at [276, 170] on icon at bounding box center [278, 175] width 12 height 10
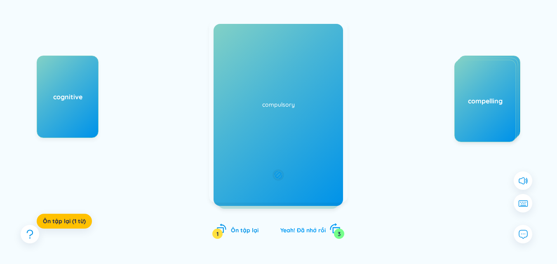
click at [315, 230] on span "Yeah! Đã nhớ rồi" at bounding box center [302, 230] width 45 height 7
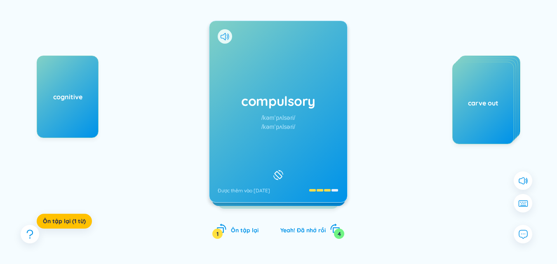
click at [290, 189] on div "compulsory /kəmˈpʌlsəri/ /kəmˈpʌlsəri/ Được thêm vào 4/9/2025" at bounding box center [278, 111] width 138 height 181
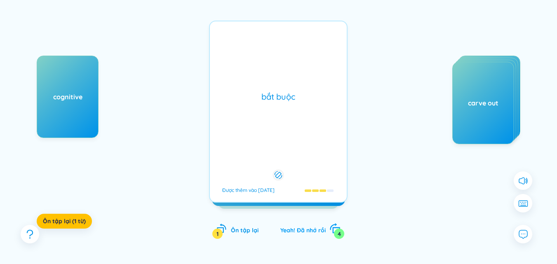
click at [300, 226] on div "Yeah! Đã nhớ rồi 4" at bounding box center [310, 229] width 60 height 12
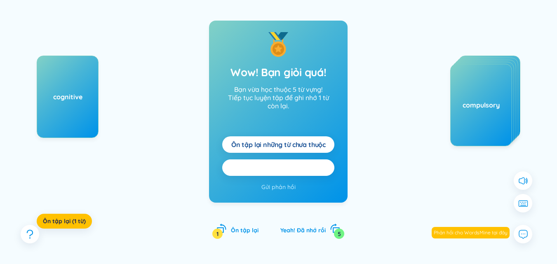
click at [279, 169] on span "Ôn tập lại tất cả here" at bounding box center [279, 167] width 66 height 9
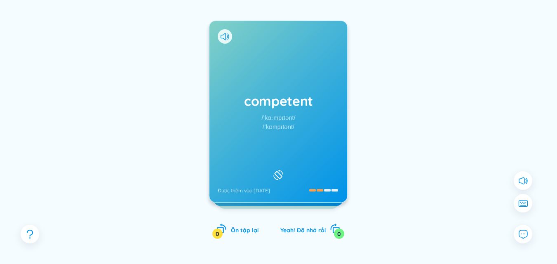
click at [286, 159] on div "competent /ˈkɑːmpɪtənt/ /ˈkɒmpɪtənt/ Được thêm vào 4/9/2025" at bounding box center [278, 111] width 138 height 181
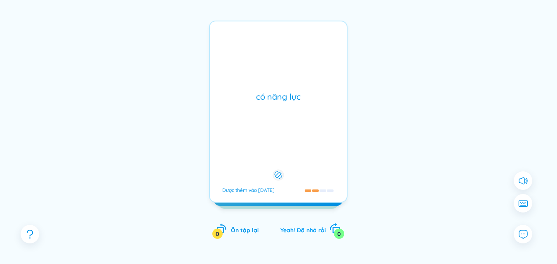
click at [290, 230] on span "Yeah! Đã nhớ rồi" at bounding box center [302, 230] width 45 height 7
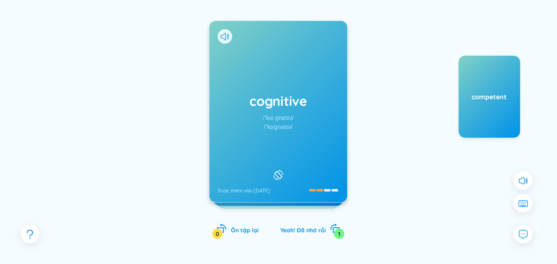
click at [285, 173] on div at bounding box center [278, 175] width 14 height 14
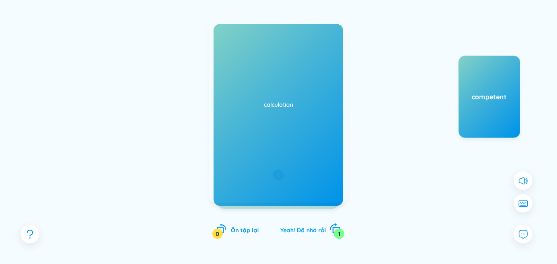
click at [294, 225] on div "Yeah! Đã nhớ rồi 1" at bounding box center [310, 229] width 60 height 12
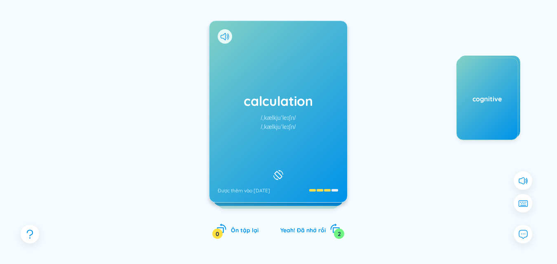
click at [278, 158] on div "calculation /ˌkælkjuˈleɪʃn/ /ˌkælkjuˈleɪʃn/ Được thêm vào 4/9/2025" at bounding box center [278, 111] width 138 height 181
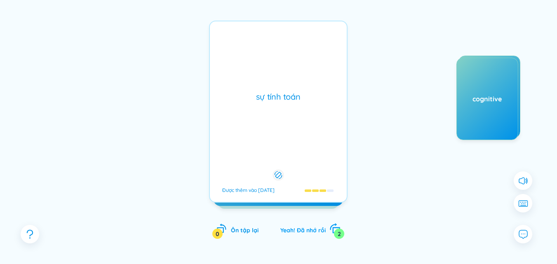
click at [290, 231] on span "Yeah! Đã nhớ rồi" at bounding box center [302, 230] width 45 height 7
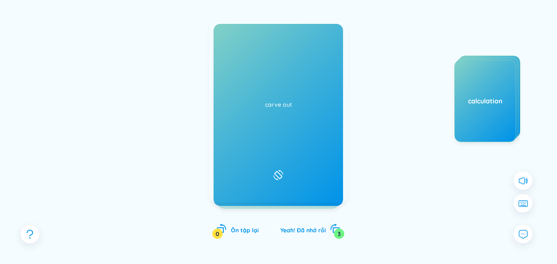
click at [277, 158] on div "compelling /kəmˈpelɪŋ/ /kəmˈpelɪŋ/ Được thêm vào 4/9/2025" at bounding box center [278, 111] width 138 height 181
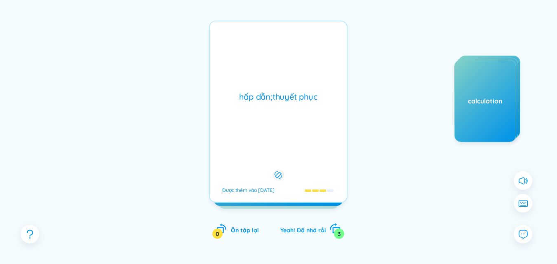
click at [291, 227] on span "Yeah! Đã nhớ rồi" at bounding box center [302, 230] width 45 height 7
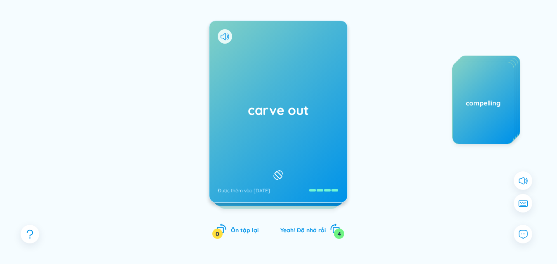
click at [284, 159] on div "carve out Được thêm vào 4/9/2025" at bounding box center [278, 111] width 138 height 181
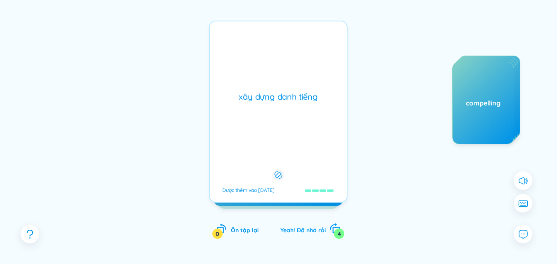
click at [298, 231] on span "Yeah! Đã nhớ rồi" at bounding box center [302, 230] width 45 height 7
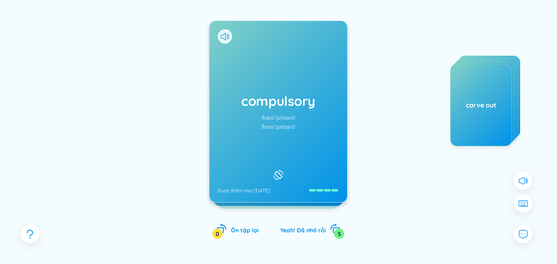
click at [285, 168] on div at bounding box center [278, 175] width 14 height 14
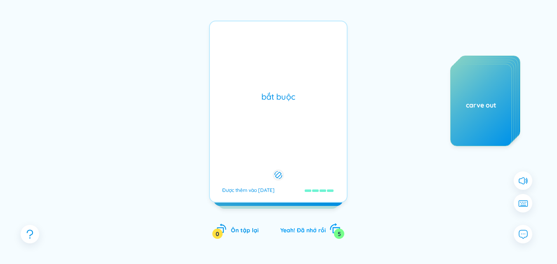
click at [304, 227] on span "Yeah! Đã nhớ rồi" at bounding box center [302, 230] width 45 height 7
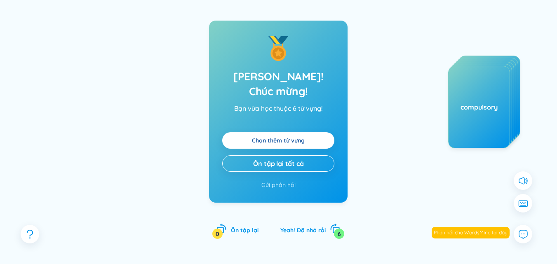
click at [296, 136] on link "Chọn thêm từ vựng" at bounding box center [278, 140] width 53 height 9
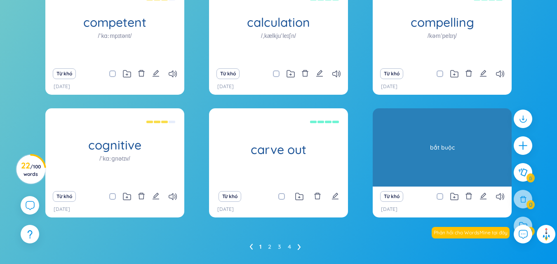
scroll to position [202, 0]
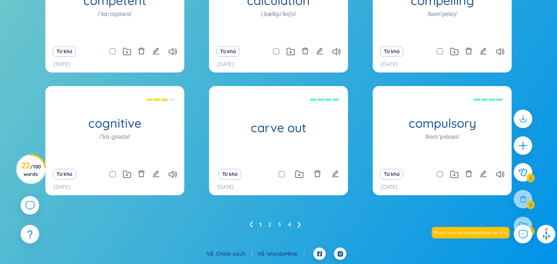
click at [298, 224] on icon at bounding box center [299, 225] width 3 height 6
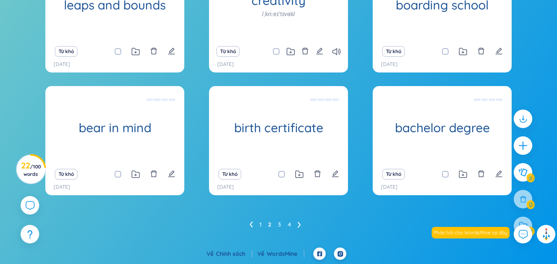
scroll to position [170, 0]
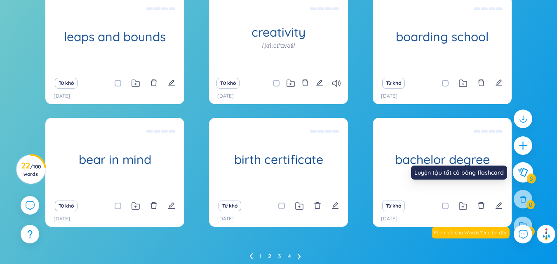
click at [530, 169] on button at bounding box center [523, 172] width 21 height 21
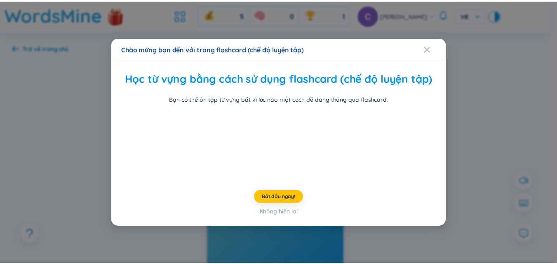
scroll to position [32, 0]
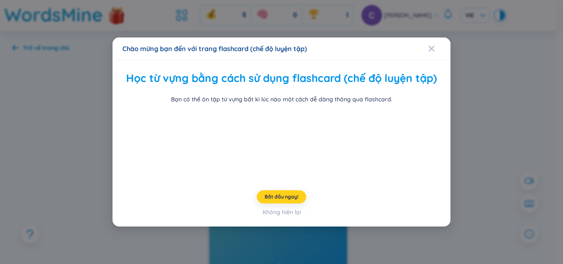
click at [291, 200] on span "Bắt đầu ngay!" at bounding box center [281, 197] width 33 height 7
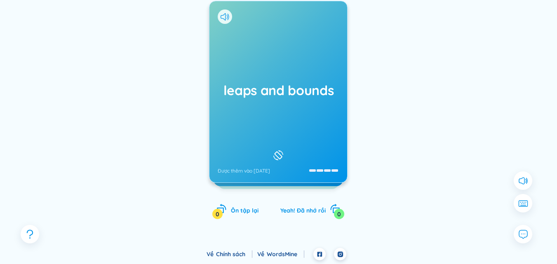
scroll to position [114, 0]
click at [307, 144] on div "leaps and bounds Được thêm vào 4/9/2025" at bounding box center [278, 91] width 138 height 181
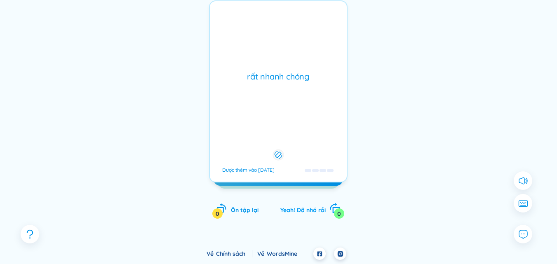
click at [305, 210] on span "Yeah! Đã nhớ rồi" at bounding box center [302, 209] width 45 height 7
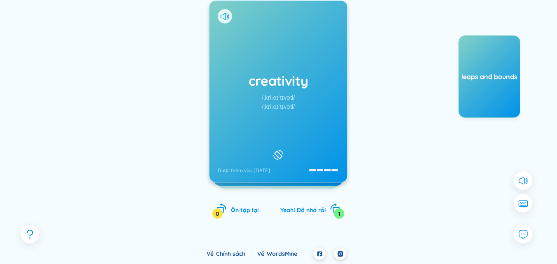
click at [280, 159] on div at bounding box center [278, 155] width 14 height 14
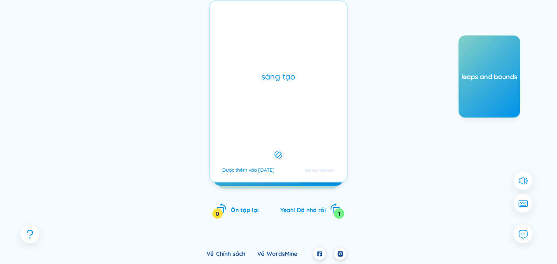
click at [280, 159] on div at bounding box center [278, 155] width 11 height 11
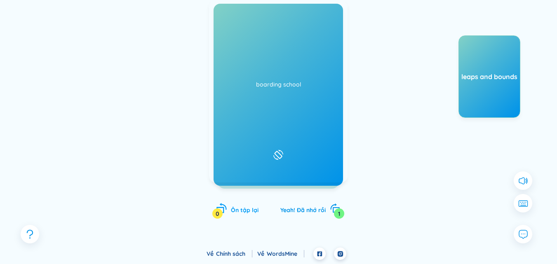
click at [237, 208] on span "Ôn tập lại" at bounding box center [245, 209] width 28 height 7
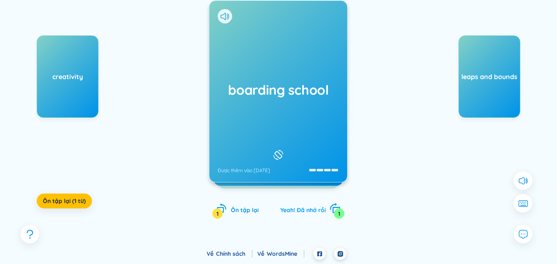
click at [294, 205] on div "Yeah! Đã nhớ rồi 1" at bounding box center [310, 209] width 60 height 12
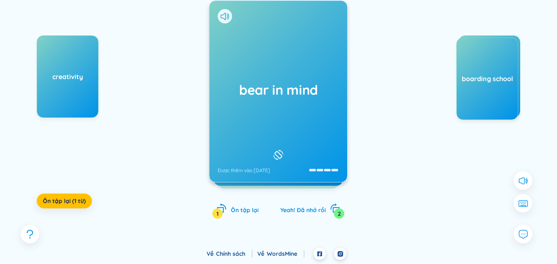
click at [269, 131] on div "bear in mind Được thêm vào 4/9/2025" at bounding box center [278, 91] width 138 height 181
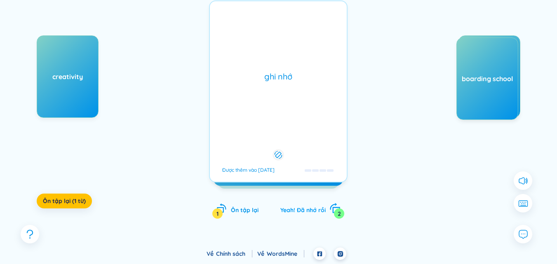
click at [294, 209] on span "Yeah! Đã nhớ rồi" at bounding box center [302, 209] width 45 height 7
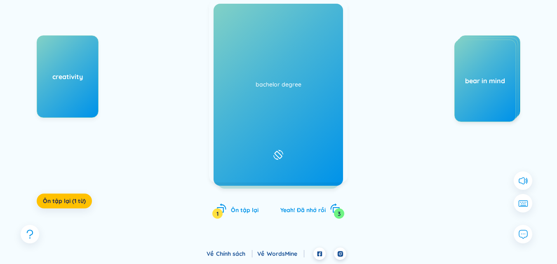
click at [226, 13] on icon at bounding box center [224, 16] width 9 height 7
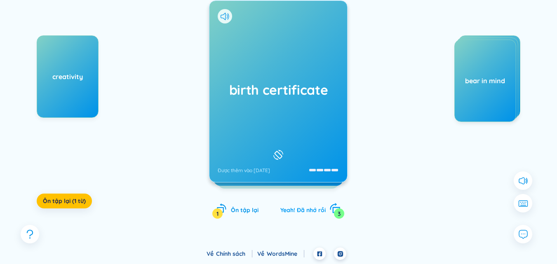
click at [300, 214] on div "Yeah! Đã nhớ rồi 3" at bounding box center [310, 209] width 60 height 12
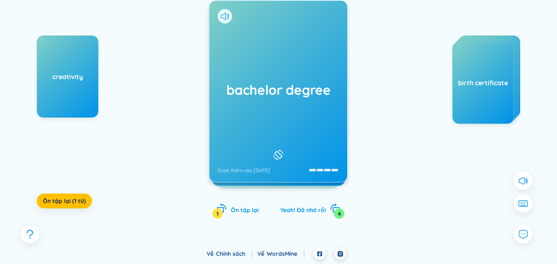
click at [226, 13] on icon at bounding box center [224, 16] width 9 height 7
click at [288, 209] on span "Yeah! Đã nhớ rồi" at bounding box center [302, 209] width 45 height 7
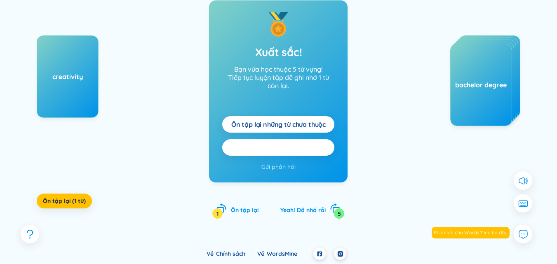
click at [277, 145] on span "Ôn tập lại tất cả here" at bounding box center [279, 147] width 66 height 9
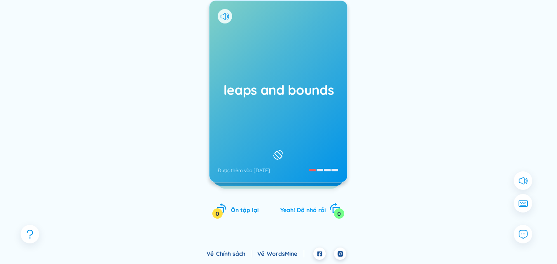
click at [307, 213] on span "Yeah! Đã nhớ rồi" at bounding box center [302, 209] width 45 height 7
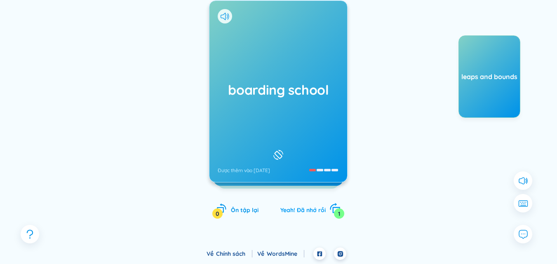
click at [301, 214] on div "Yeah! Đã nhớ rồi 1" at bounding box center [310, 209] width 60 height 12
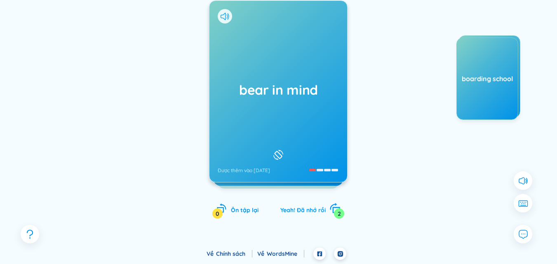
click at [301, 210] on span "Yeah! Đã nhớ rồi" at bounding box center [302, 209] width 45 height 7
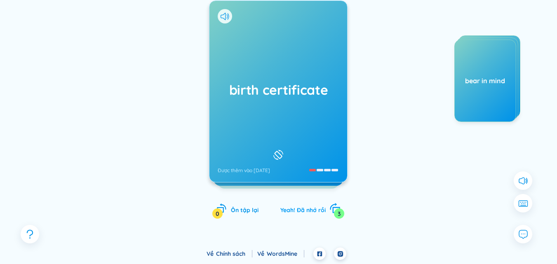
click at [301, 210] on span "Yeah! Đã nhớ rồi" at bounding box center [302, 209] width 45 height 7
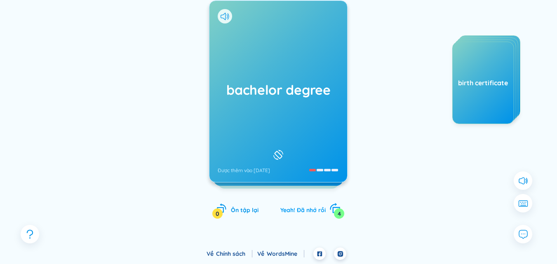
click at [301, 210] on span "Yeah! Đã nhớ rồi" at bounding box center [302, 209] width 45 height 7
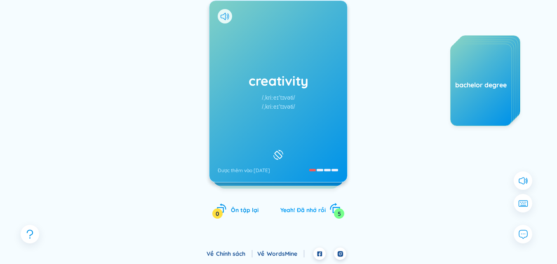
click at [300, 211] on span "Yeah! Đã nhớ rồi" at bounding box center [302, 209] width 45 height 7
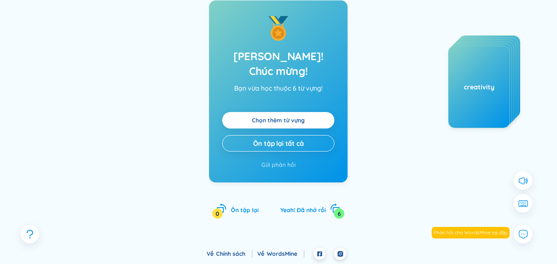
click at [293, 116] on link "Chọn thêm từ vựng" at bounding box center [278, 120] width 53 height 9
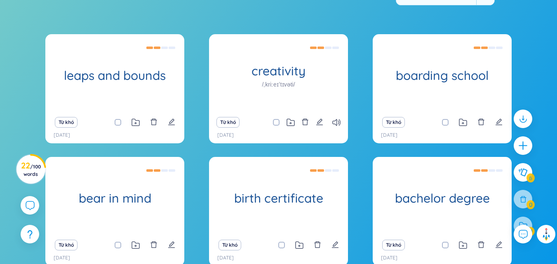
scroll to position [202, 0]
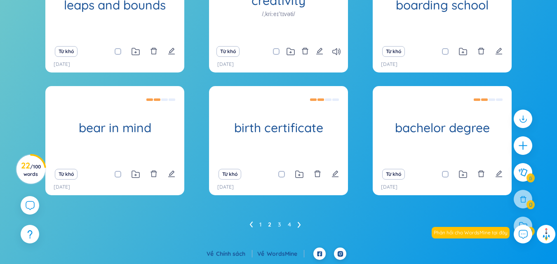
click at [299, 225] on icon at bounding box center [299, 225] width 3 height 6
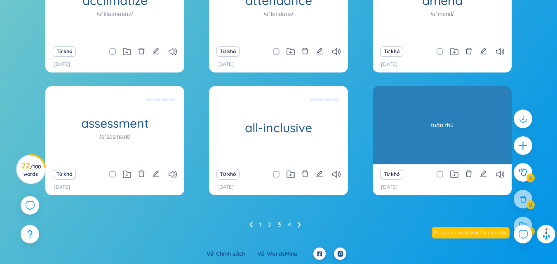
scroll to position [170, 0]
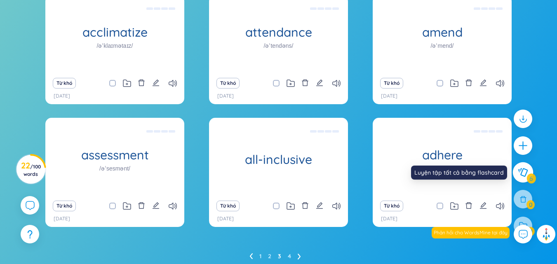
click at [522, 167] on button at bounding box center [523, 172] width 21 height 21
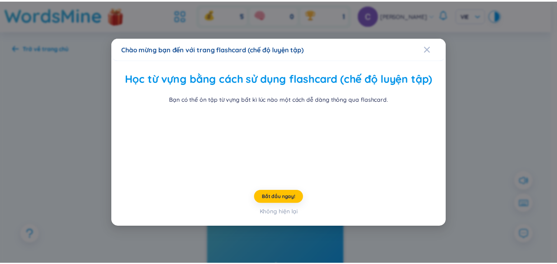
scroll to position [32, 0]
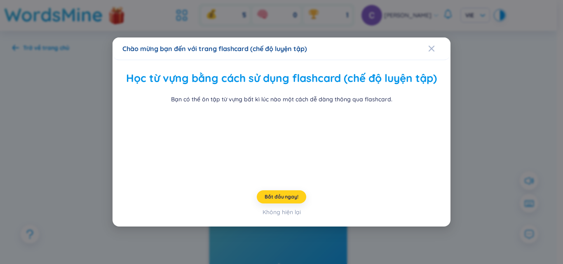
click at [293, 204] on button "Bắt đầu ngay!" at bounding box center [281, 196] width 49 height 13
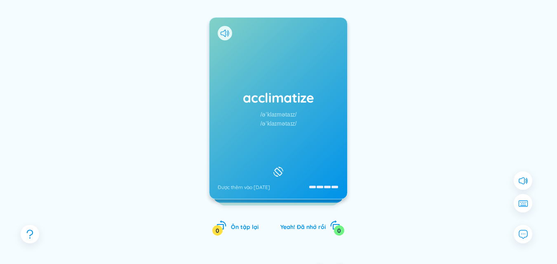
scroll to position [97, 0]
click at [286, 150] on div "acclimatize /əˈklaɪmətaɪz/ /əˈklaɪmətaɪz/ Được thêm vào 4/9/2025" at bounding box center [278, 107] width 138 height 181
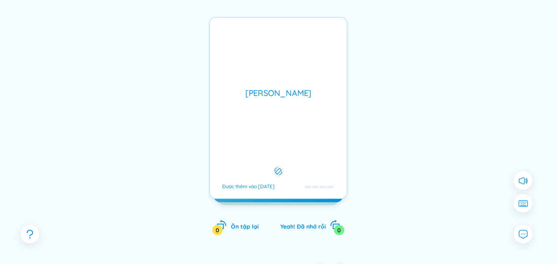
click at [298, 219] on div "acclimatize /əˈklaɪmətaɪz/ /əˈklaɪmətaɪz/ Được thêm vào 4/9/2025 thích nghi Đượ…" at bounding box center [278, 134] width 138 height 235
click at [296, 224] on span "Yeah! Đã nhớ rồi" at bounding box center [302, 226] width 45 height 7
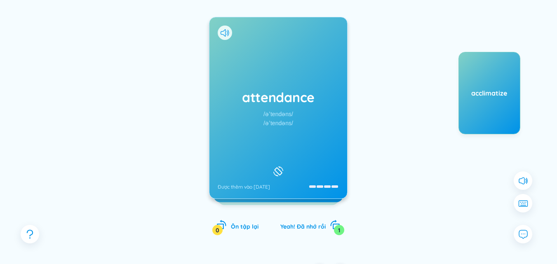
click at [266, 169] on div "attendance /əˈtendəns/ /əˈtendəns/ Được thêm vào 4/9/2025" at bounding box center [278, 107] width 138 height 181
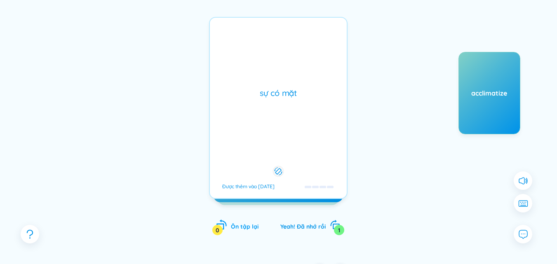
click at [223, 230] on div "0" at bounding box center [217, 230] width 10 height 10
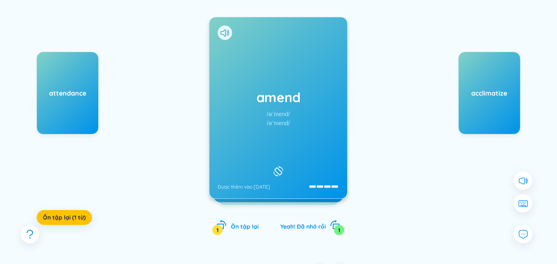
click at [293, 173] on div "amend /əˈmend/ /əˈmend/ Được thêm vào 4/9/2025" at bounding box center [278, 107] width 138 height 181
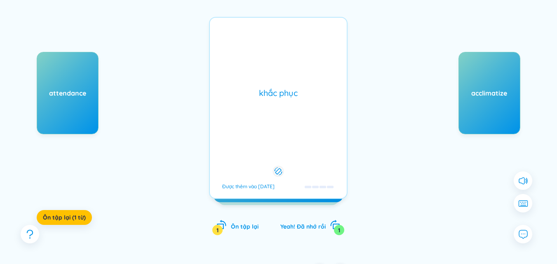
click at [291, 232] on div "amend /əˈmend/ /əˈmend/ Được thêm vào 4/9/2025 khắc phục Được thêm vào 4/9/2025…" at bounding box center [278, 134] width 138 height 235
click at [293, 229] on span "Yeah! Đã nhớ rồi" at bounding box center [302, 226] width 45 height 7
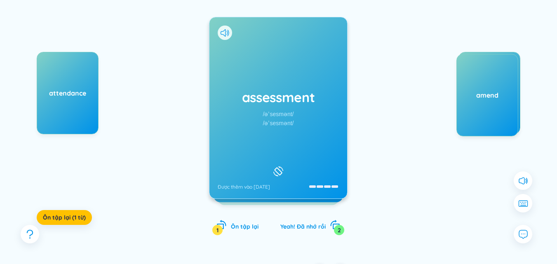
click at [296, 145] on div "assessment /əˈsesmənt/ /əˈsesmənt/ Được thêm vào 3/9/2025" at bounding box center [278, 107] width 138 height 181
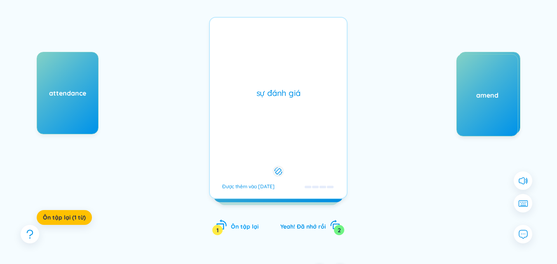
click at [234, 222] on div "Ôn tập lại 1" at bounding box center [237, 226] width 42 height 12
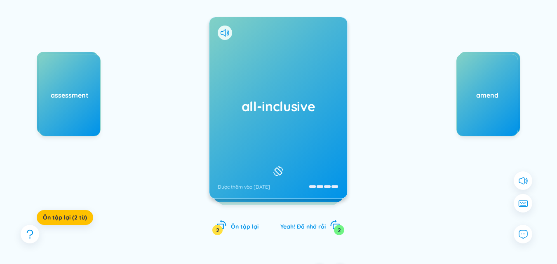
click at [276, 164] on div at bounding box center [278, 171] width 14 height 14
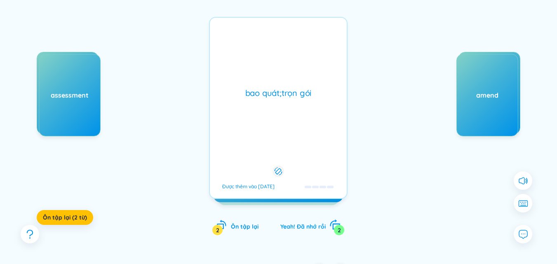
click at [285, 223] on span "Yeah! Đã nhớ rồi" at bounding box center [302, 226] width 45 height 7
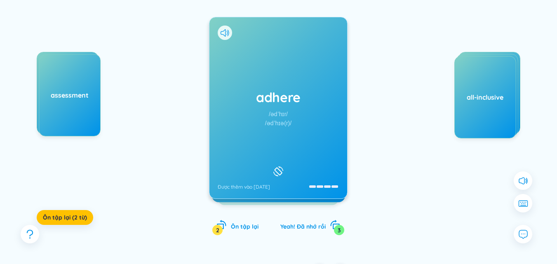
click at [278, 174] on div at bounding box center [278, 171] width 14 height 14
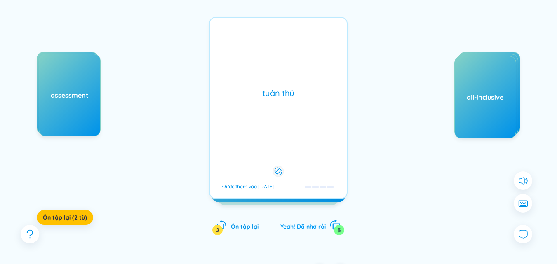
click at [290, 220] on div "Yeah! Đã nhớ rồi 3" at bounding box center [310, 226] width 60 height 12
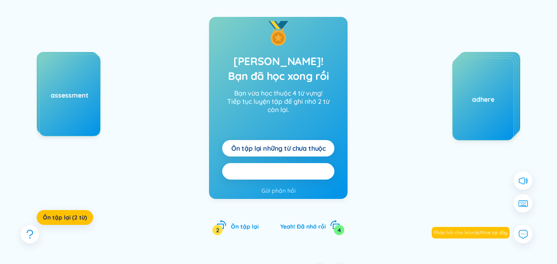
click at [287, 172] on span "Ôn tập lại tất cả here" at bounding box center [279, 171] width 66 height 9
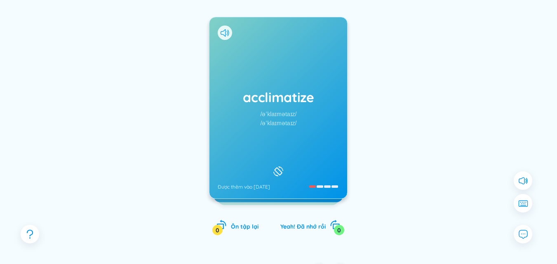
click at [287, 136] on div "acclimatize /əˈklaɪmətaɪz/ /əˈklaɪmətaɪz/ Được thêm vào 4/9/2025" at bounding box center [278, 107] width 138 height 181
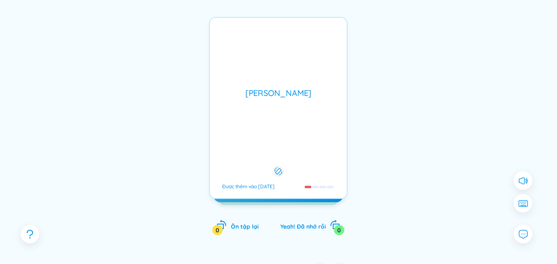
click at [278, 221] on div "Ôn tập lại 0 Yeah! Đã nhớ rồi 0" at bounding box center [278, 226] width 124 height 12
click at [284, 227] on span "Yeah! Đã nhớ rồi" at bounding box center [302, 226] width 45 height 7
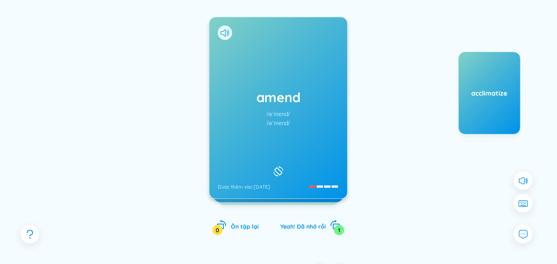
click at [283, 167] on icon at bounding box center [278, 172] width 10 height 10
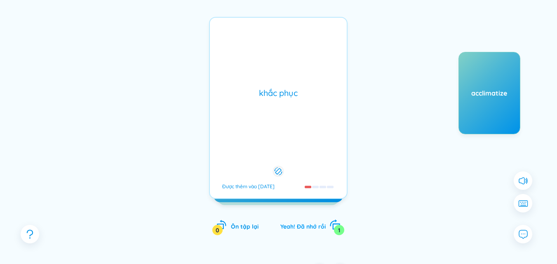
click at [296, 225] on span "Yeah! Đã nhớ rồi" at bounding box center [302, 226] width 45 height 7
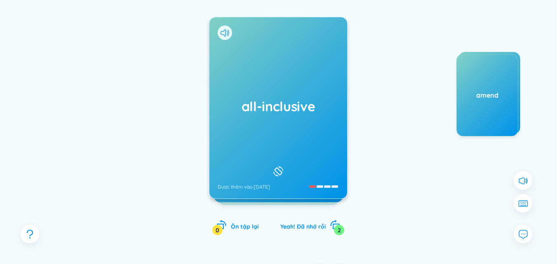
click at [285, 169] on div at bounding box center [278, 171] width 14 height 14
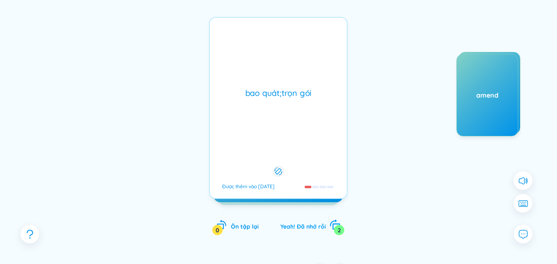
click at [295, 222] on div "Yeah! Đã nhớ rồi 2" at bounding box center [310, 226] width 60 height 12
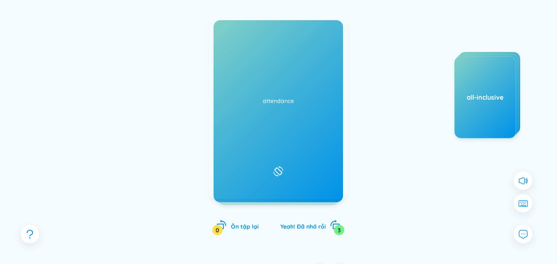
click at [296, 194] on div "adhere /ədˈhɪr/ /ədˈhɪə(r)/ Được thêm vào 3/9/2025" at bounding box center [278, 107] width 138 height 181
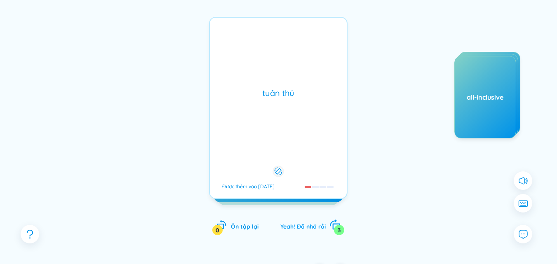
click at [295, 224] on span "Yeah! Đã nhớ rồi" at bounding box center [302, 226] width 45 height 7
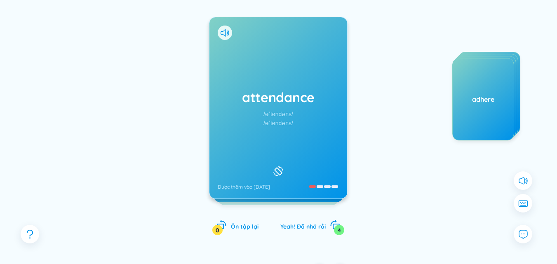
click at [293, 163] on div "attendance /əˈtendəns/ /əˈtendəns/ Được thêm vào 4/9/2025" at bounding box center [278, 107] width 138 height 181
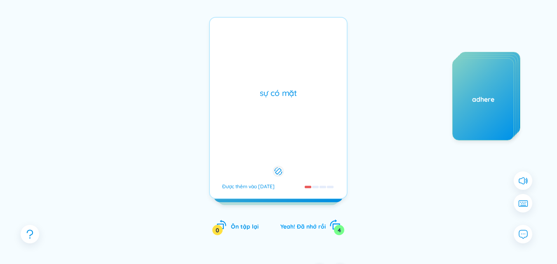
click at [280, 224] on div "Yeah! Đã nhớ rồi 4" at bounding box center [310, 226] width 60 height 12
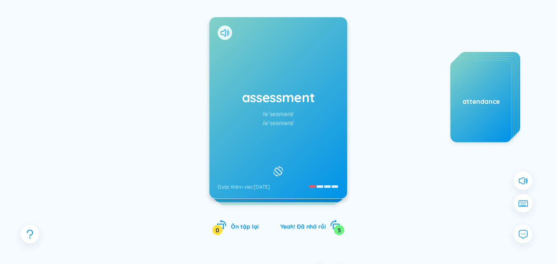
click at [258, 166] on div "assessment /əˈsesmənt/ /əˈsesmənt/ Được thêm vào 3/9/2025" at bounding box center [278, 107] width 138 height 181
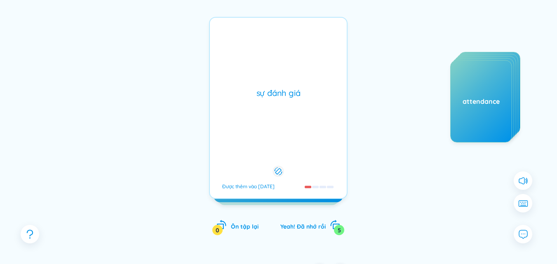
click at [258, 166] on div "sự đánh giá Được thêm vào 3/9/2025" at bounding box center [278, 108] width 138 height 182
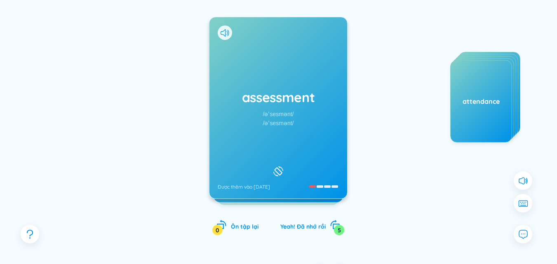
click at [258, 166] on div "assessment /əˈsesmənt/ /əˈsesmənt/ Được thêm vào 3/9/2025" at bounding box center [278, 108] width 138 height 182
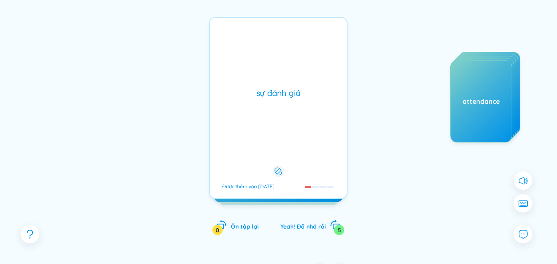
click at [258, 166] on div "assessment /əˈsesmənt/ /əˈsesmənt/ Được thêm vào 3/9/2025" at bounding box center [278, 107] width 138 height 181
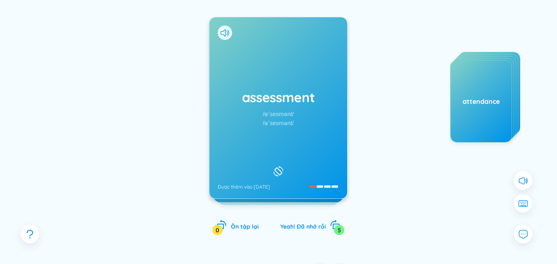
click at [258, 166] on div "assessment /əˈsesmənt/ /əˈsesmənt/ Được thêm vào 3/9/2025" at bounding box center [278, 108] width 138 height 182
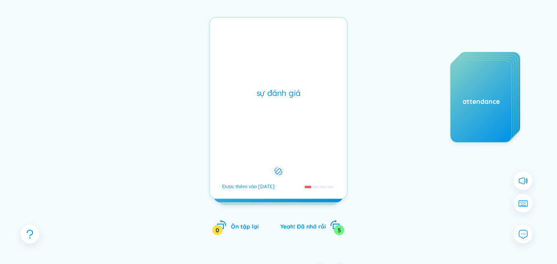
click at [258, 166] on div "assessment /əˈsesmənt/ /əˈsesmənt/ Được thêm vào 3/9/2025" at bounding box center [278, 107] width 138 height 181
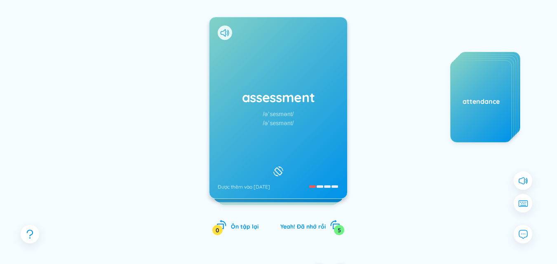
click at [258, 166] on div "assessment /əˈsesmənt/ /əˈsesmənt/ Được thêm vào 3/9/2025" at bounding box center [278, 108] width 138 height 182
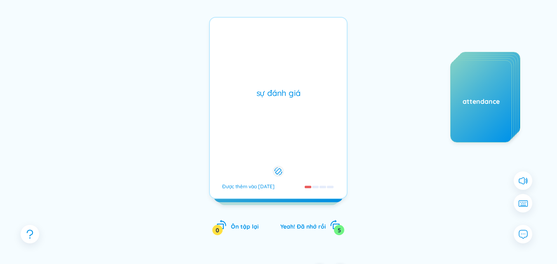
click at [258, 166] on div "assessment /əˈsesmənt/ /əˈsesmənt/ Được thêm vào 3/9/2025 sự đánh giá Được thêm…" at bounding box center [278, 108] width 138 height 182
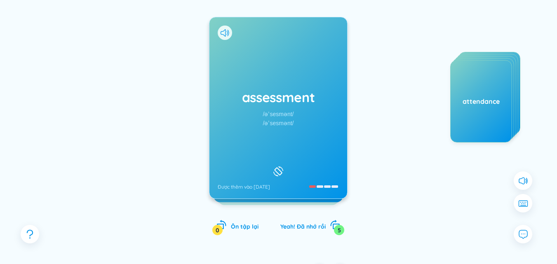
click at [258, 166] on div "assessment /əˈsesmənt/ /əˈsesmənt/ Được thêm vào 3/9/2025" at bounding box center [278, 108] width 138 height 182
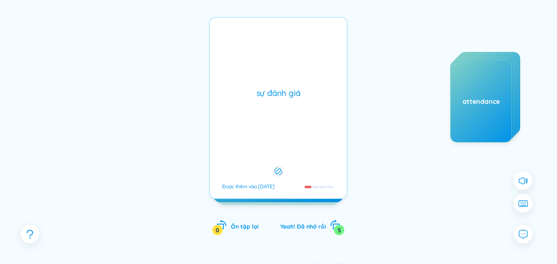
click at [258, 166] on div "assessment /əˈsesmənt/ /əˈsesmənt/ Được thêm vào 3/9/2025 sự đánh giá Được thêm…" at bounding box center [278, 108] width 138 height 182
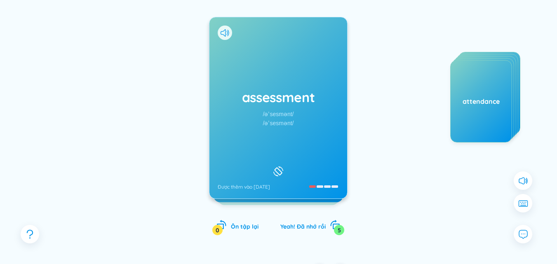
click at [258, 166] on div "assessment /əˈsesmənt/ /əˈsesmənt/ Được thêm vào 3/9/2025" at bounding box center [278, 108] width 138 height 182
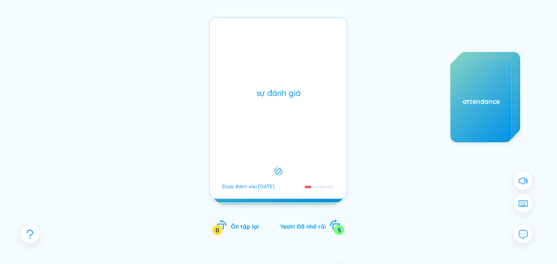
click at [292, 231] on div "Yeah! Đã nhớ rồi 5" at bounding box center [310, 226] width 60 height 12
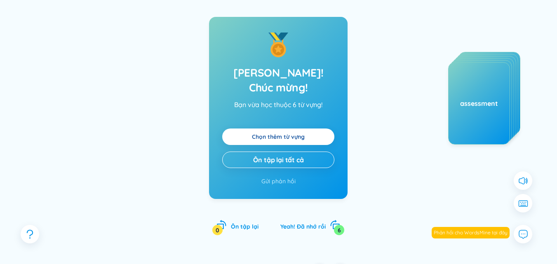
click at [292, 132] on link "Chọn thêm từ vựng" at bounding box center [278, 136] width 53 height 9
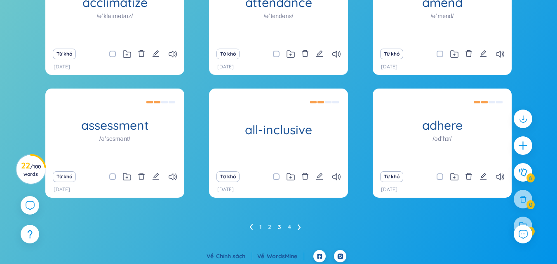
scroll to position [202, 0]
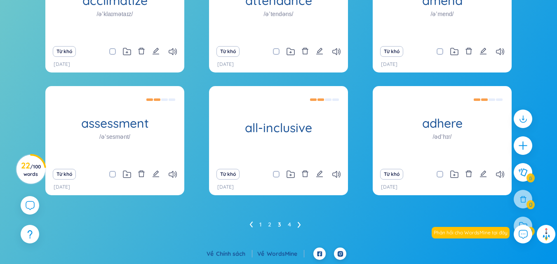
click at [299, 220] on li at bounding box center [299, 224] width 3 height 13
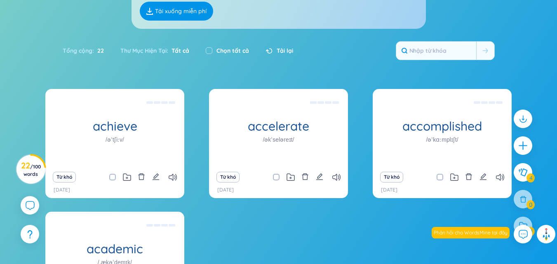
scroll to position [170, 0]
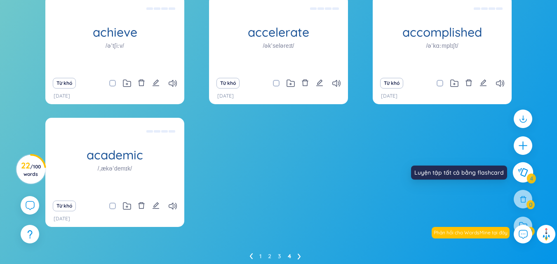
click at [522, 172] on icon at bounding box center [522, 172] width 9 height 9
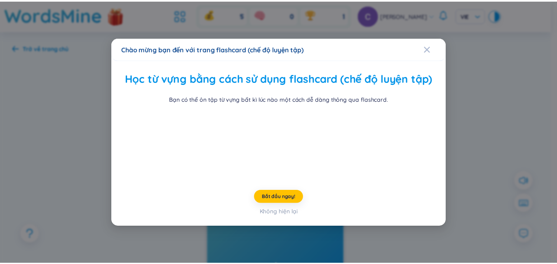
scroll to position [32, 0]
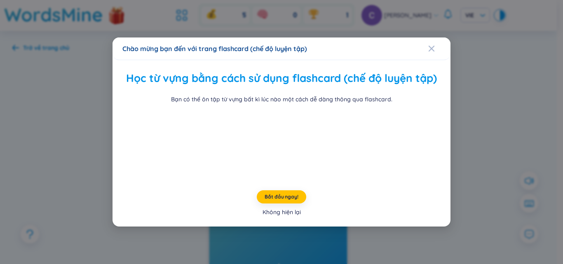
click at [279, 217] on div "Không hiện lại" at bounding box center [282, 212] width 38 height 9
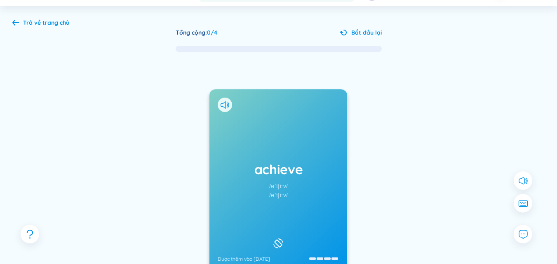
scroll to position [114, 0]
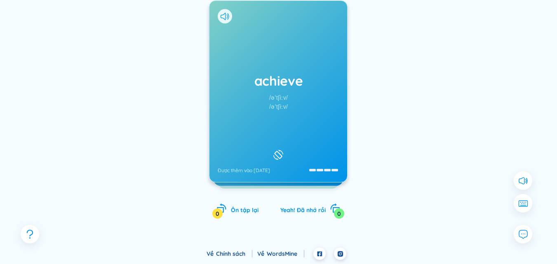
click at [285, 148] on div at bounding box center [278, 155] width 14 height 14
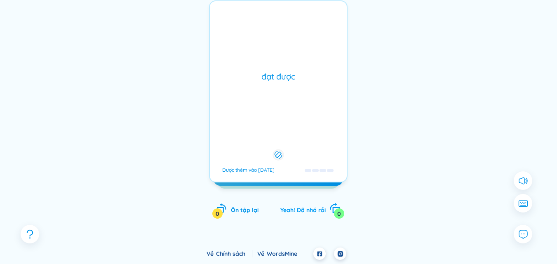
click at [301, 209] on span "Yeah! Đã nhớ rồi" at bounding box center [302, 209] width 45 height 7
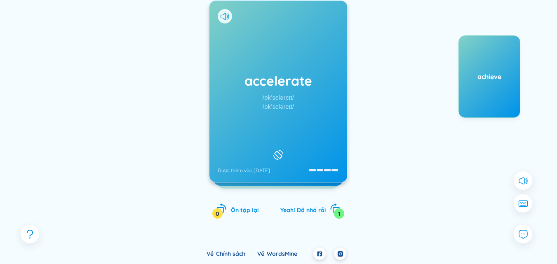
click at [296, 179] on div "accelerate /əkˈseləreɪt/ /əkˈseləreɪt/ Được thêm vào 3/9/2025" at bounding box center [278, 91] width 138 height 181
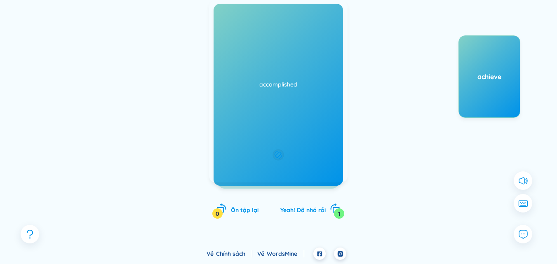
click at [241, 218] on div "accelerate /əkˈseləreɪt/ /əkˈseləreɪt/ Được thêm vào 3/9/2025 đẩy nhanh;tăng tố…" at bounding box center [278, 117] width 138 height 235
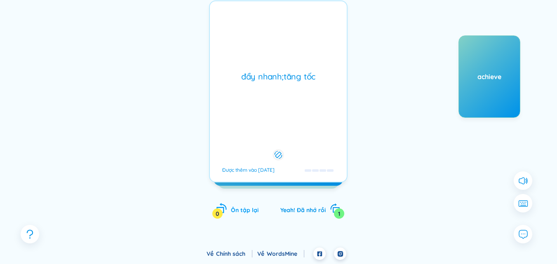
click at [236, 208] on span "Ôn tập lại" at bounding box center [245, 209] width 28 height 7
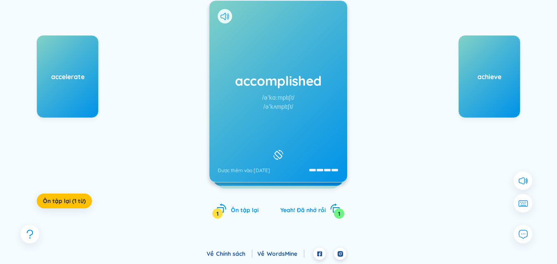
click at [290, 149] on div "accomplished /əˈkɑːmplɪʃt/ /əˈkʌmplɪʃt/ Được thêm vào 3/9/2025" at bounding box center [278, 91] width 138 height 181
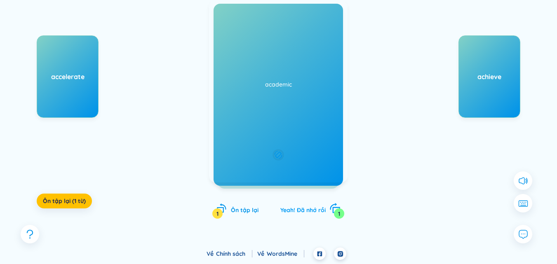
click at [296, 207] on span "Yeah! Đã nhớ rồi" at bounding box center [302, 209] width 45 height 7
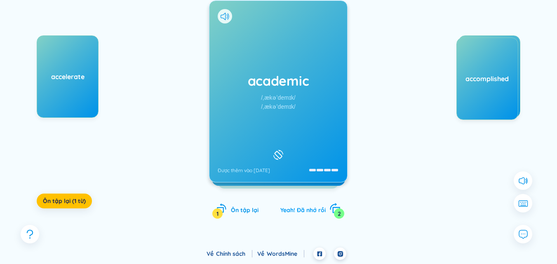
click at [296, 207] on span "Yeah! Đã nhớ rồi" at bounding box center [302, 209] width 45 height 7
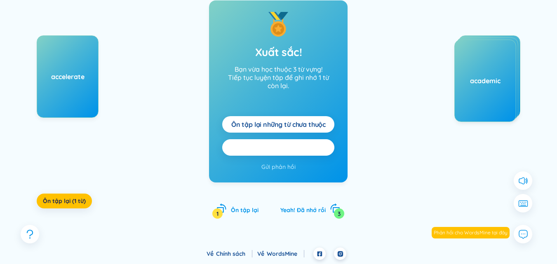
click at [299, 144] on span "Ôn tập lại tất cả here" at bounding box center [279, 147] width 66 height 9
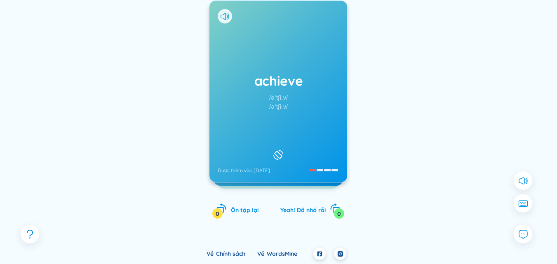
click at [279, 137] on div "achieve /əˈtʃiːv/ /əˈtʃiːv/ Được thêm vào 3/9/2025" at bounding box center [278, 91] width 138 height 181
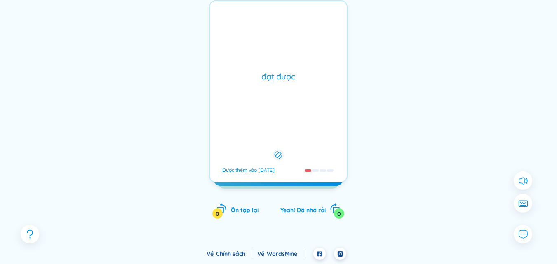
click at [279, 199] on div "achieve /əˈtʃiːv/ /əˈtʃiːv/ Được thêm vào 3/9/2025 đạt được Được thêm vào 3/9/2…" at bounding box center [278, 117] width 138 height 235
click at [284, 206] on div "Yeah! Đã nhớ rồi 0" at bounding box center [310, 209] width 60 height 12
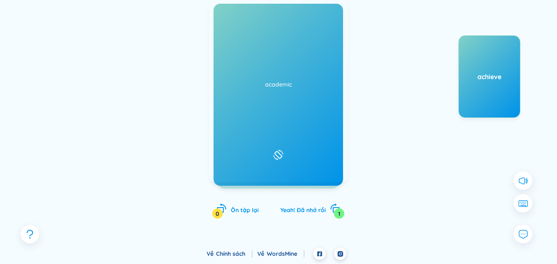
click at [296, 128] on div "accomplished /əˈkɑːmplɪʃt/ /əˈkʌmplɪʃt/ Được thêm vào 3/9/2025" at bounding box center [278, 91] width 138 height 181
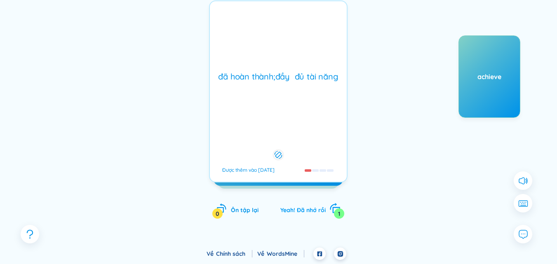
click at [303, 210] on span "Yeah! Đã nhớ rồi" at bounding box center [302, 209] width 45 height 7
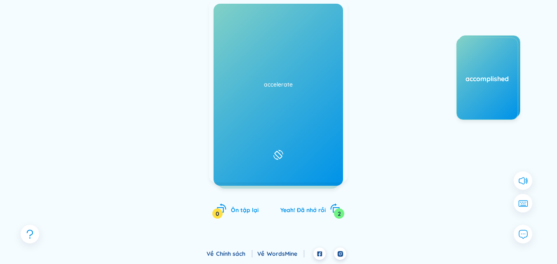
click at [279, 138] on div "academic /ˌækəˈdemɪk/ /ˌækəˈdemɪk/ Được thêm vào 3/9/2025" at bounding box center [278, 91] width 138 height 181
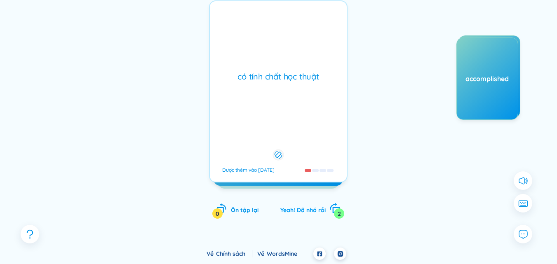
click at [293, 214] on div "Yeah! Đã nhớ rồi 2" at bounding box center [310, 209] width 60 height 12
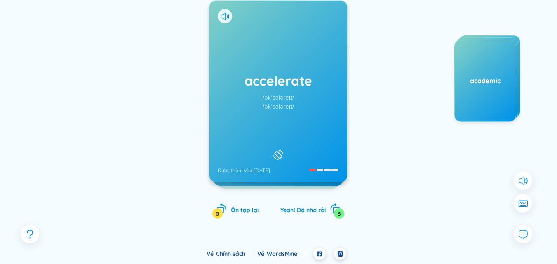
click at [271, 148] on button at bounding box center [278, 155] width 14 height 14
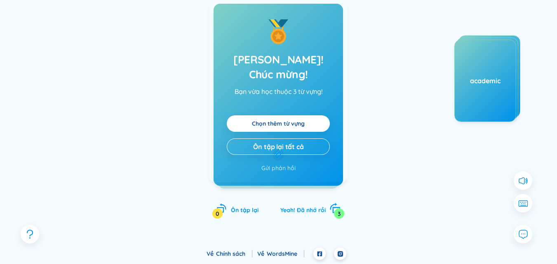
click at [285, 211] on span "Yeah! Đã nhớ rồi" at bounding box center [302, 209] width 45 height 7
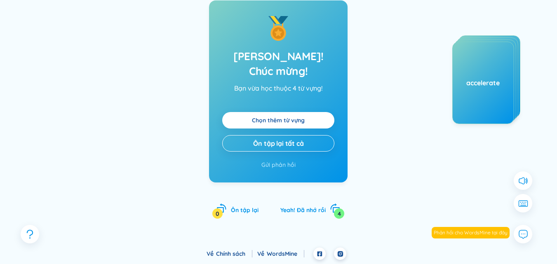
click at [282, 116] on link "Chọn thêm từ vựng" at bounding box center [278, 120] width 53 height 9
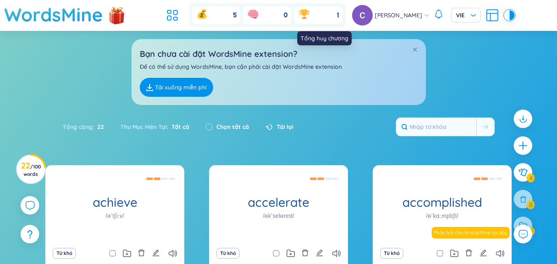
click at [342, 16] on div "1" at bounding box center [318, 15] width 48 height 17
click at [324, 17] on div "1" at bounding box center [318, 15] width 48 height 17
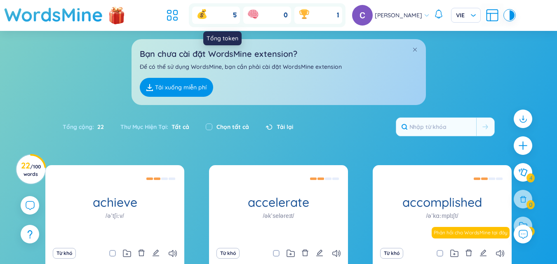
click at [238, 15] on div "5" at bounding box center [216, 15] width 48 height 17
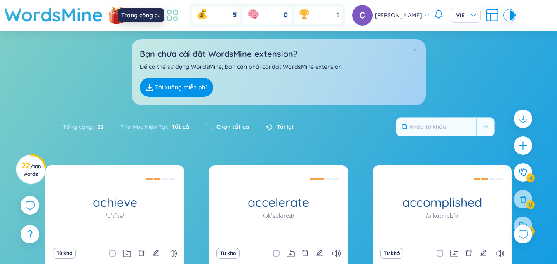
click at [180, 16] on icon at bounding box center [172, 15] width 15 height 15
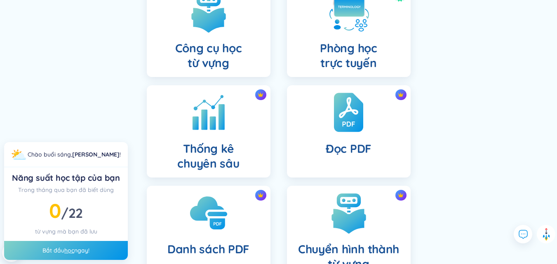
scroll to position [289, 0]
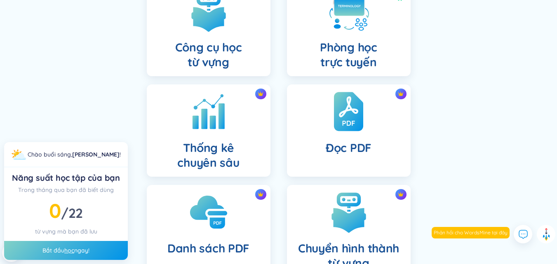
click at [76, 243] on div "Bắt đầu học ngay!" at bounding box center [66, 250] width 124 height 19
click at [77, 246] on div "Bắt đầu học ngay!" at bounding box center [66, 250] width 124 height 19
click at [81, 250] on div "Bắt đầu học ngay!" at bounding box center [66, 250] width 124 height 19
click at [67, 254] on link "học" at bounding box center [69, 250] width 10 height 7
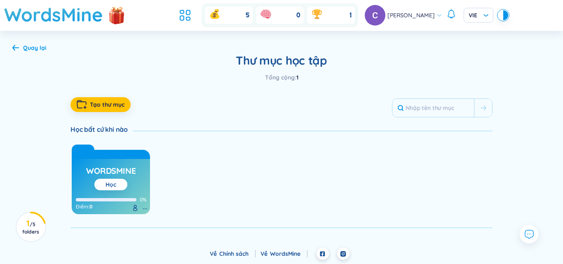
click at [115, 185] on link "Học" at bounding box center [111, 184] width 11 height 7
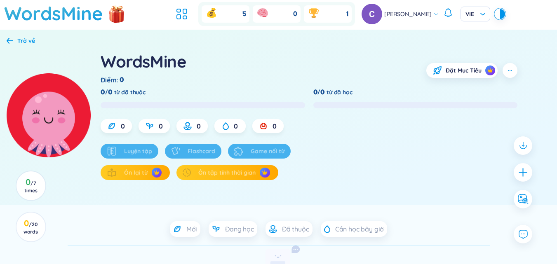
scroll to position [0, 0]
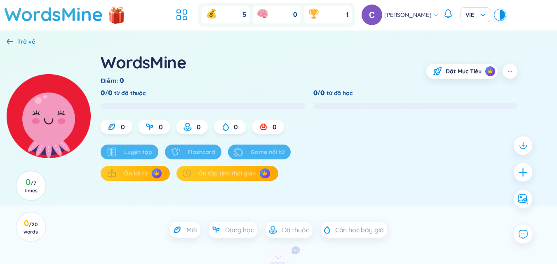
click at [176, 151] on div "Flashcard" at bounding box center [193, 152] width 56 height 15
click at [518, 172] on icon "plus" at bounding box center [523, 173] width 12 height 12
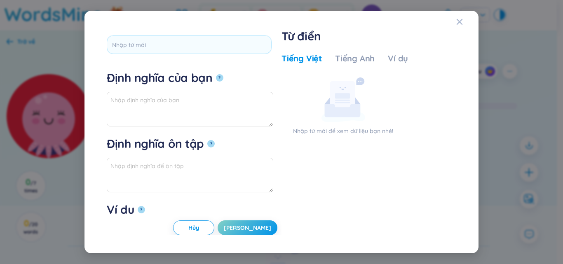
click at [519, 146] on div "*Nhấn để chỉnh sửa từ Định nghĩa của bạn ? Định nghĩa ôn tập ? Ví dụ ? Hủy Lưu …" at bounding box center [281, 132] width 563 height 264
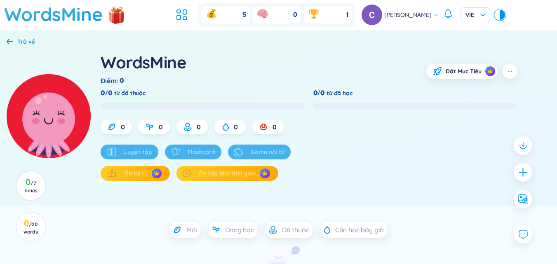
click at [182, 146] on div "Flashcard" at bounding box center [193, 152] width 56 height 15
click at [124, 123] on span "0" at bounding box center [123, 126] width 4 height 9
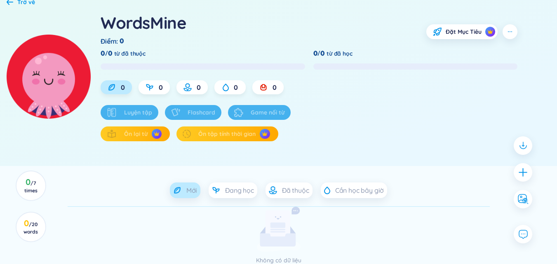
scroll to position [74, 0]
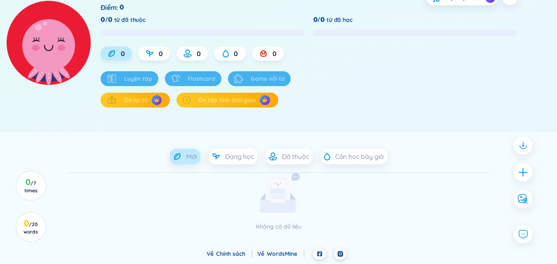
click at [179, 152] on icon at bounding box center [177, 156] width 8 height 8
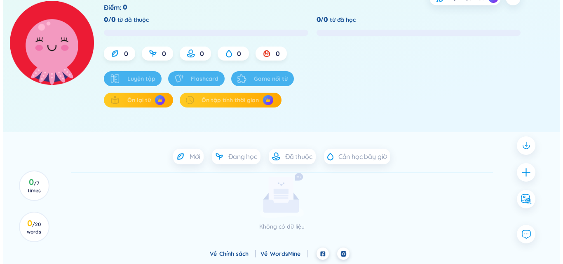
scroll to position [0, 0]
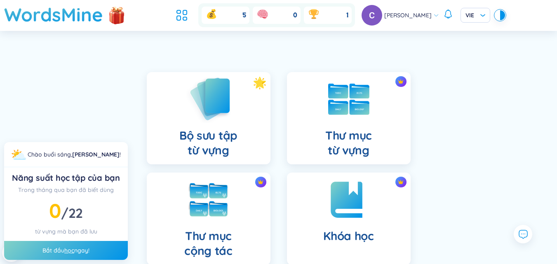
click at [199, 118] on img at bounding box center [208, 98] width 45 height 47
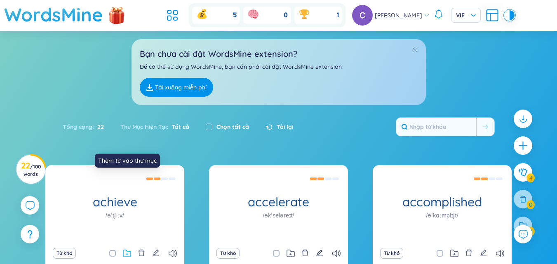
click at [129, 250] on icon at bounding box center [127, 254] width 8 height 8
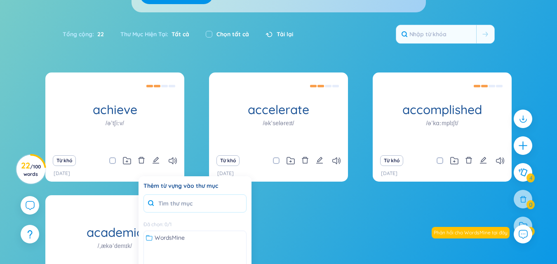
scroll to position [116, 0]
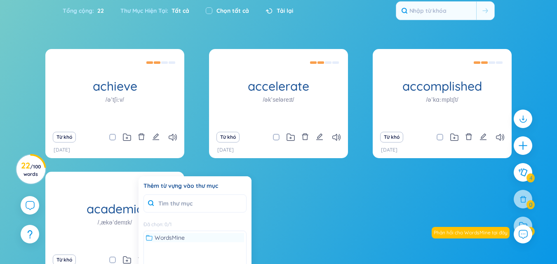
click at [182, 235] on span "WordsMine" at bounding box center [170, 237] width 30 height 9
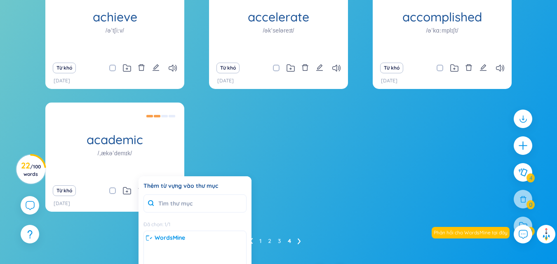
scroll to position [202, 0]
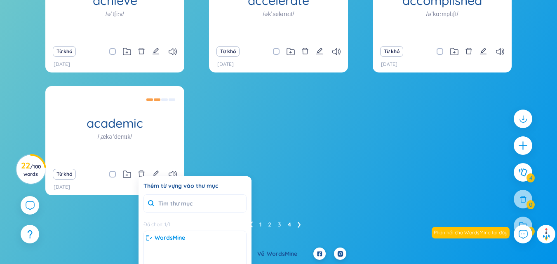
click at [182, 225] on div "Đã chọn : 1 / 1" at bounding box center [194, 224] width 103 height 10
click at [179, 238] on span "WordsMine" at bounding box center [170, 237] width 30 height 9
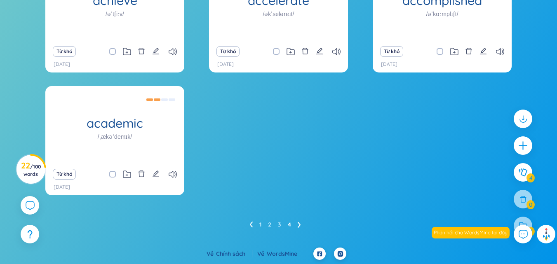
click at [277, 174] on div "achieve /əˈtʃiːv/ đạt được Từ khó 4/9/2025 accelerate /əkˈseləreɪt/ đẩy nhanh;t…" at bounding box center [278, 84] width 466 height 242
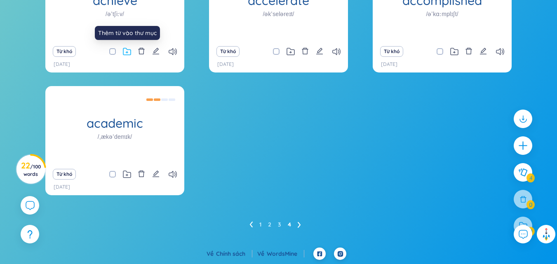
click at [127, 53] on icon at bounding box center [127, 52] width 8 height 8
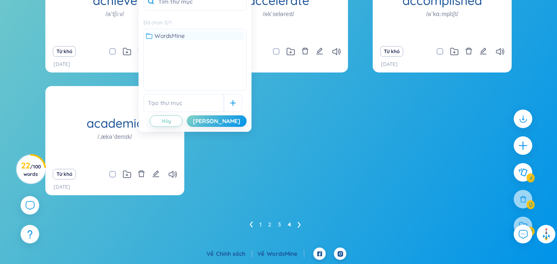
click at [183, 35] on span "WordsMine" at bounding box center [170, 35] width 30 height 9
click at [228, 119] on div "Lưu" at bounding box center [216, 121] width 47 height 9
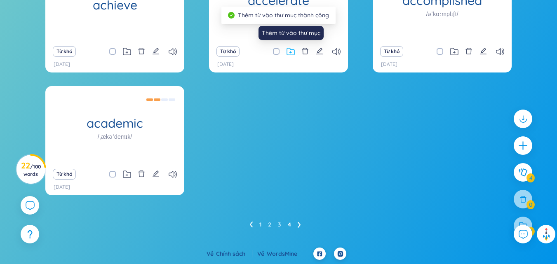
click at [292, 52] on icon at bounding box center [290, 52] width 8 height 8
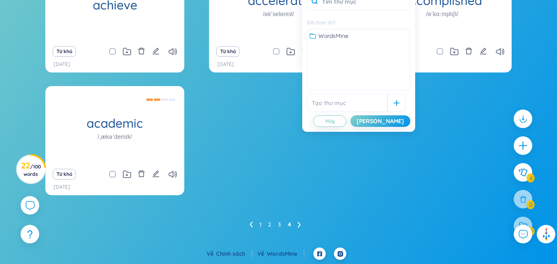
click at [364, 42] on div "WordsMine" at bounding box center [358, 35] width 102 height 13
click at [367, 38] on div "WordsMine" at bounding box center [359, 35] width 98 height 9
click at [397, 119] on div "Lưu" at bounding box center [379, 121] width 47 height 9
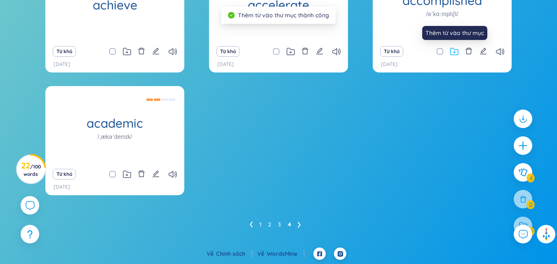
click at [451, 53] on icon at bounding box center [454, 52] width 8 height 8
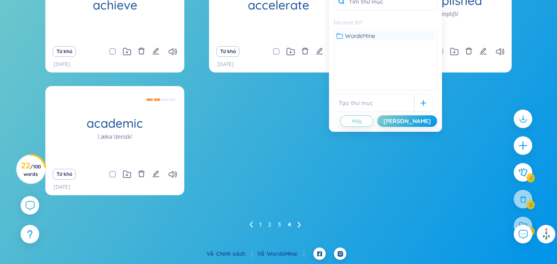
click at [409, 36] on div "WordsMine" at bounding box center [385, 35] width 98 height 9
click at [424, 120] on div "Lưu" at bounding box center [406, 121] width 47 height 9
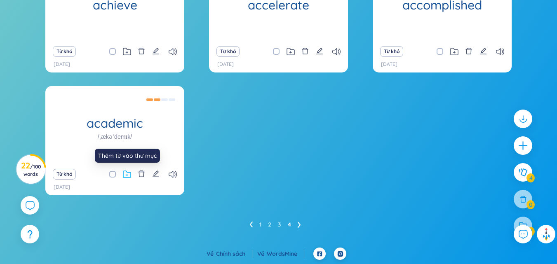
click at [129, 173] on icon at bounding box center [127, 175] width 8 height 8
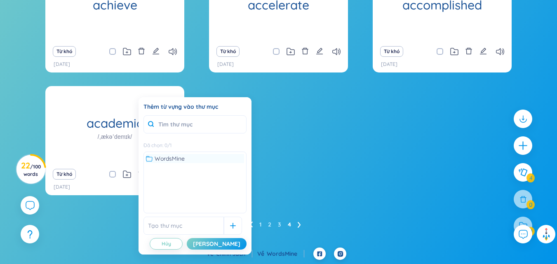
click at [155, 155] on span "WordsMine" at bounding box center [170, 158] width 30 height 9
click at [223, 241] on button "Lưu" at bounding box center [217, 244] width 60 height 12
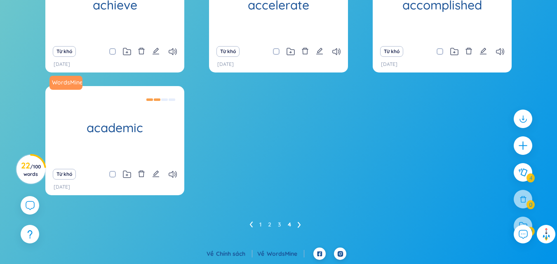
click at [253, 225] on ul "1 2 3 4" at bounding box center [278, 224] width 58 height 13
click at [250, 224] on icon at bounding box center [250, 225] width 3 height 6
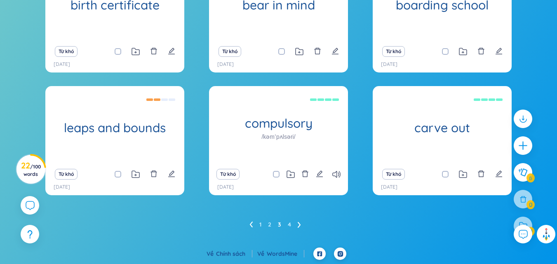
scroll to position [170, 0]
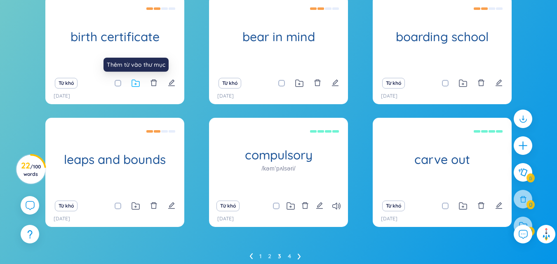
click at [131, 84] on icon at bounding box center [135, 84] width 8 height 8
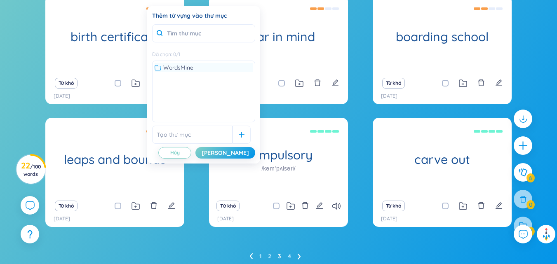
click at [177, 66] on span "WordsMine" at bounding box center [178, 67] width 30 height 9
click at [237, 150] on div "Lưu" at bounding box center [225, 152] width 47 height 9
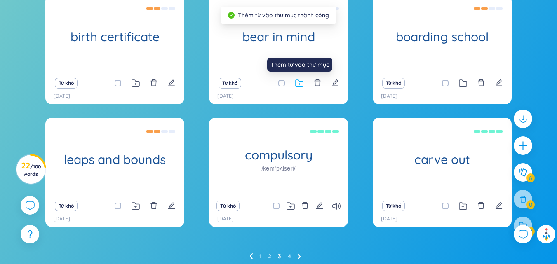
click at [300, 85] on icon at bounding box center [299, 84] width 8 height 8
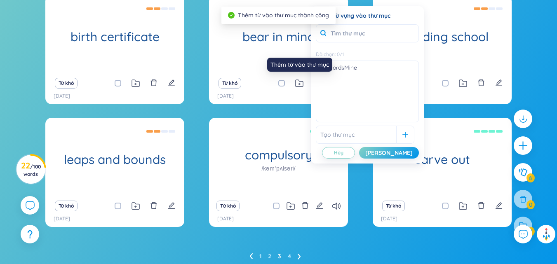
click at [322, 66] on div "Thêm từ vào thư mục" at bounding box center [299, 65] width 65 height 14
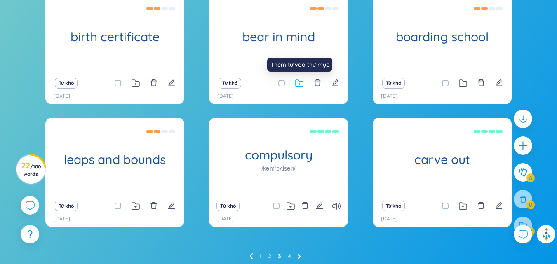
click at [300, 82] on icon at bounding box center [299, 84] width 8 height 8
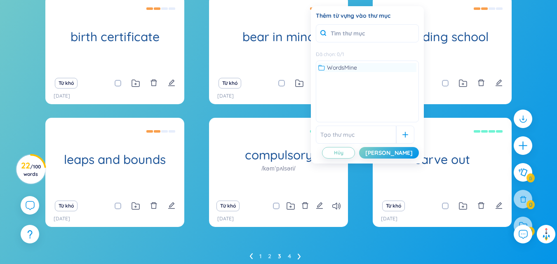
click at [340, 69] on span "WordsMine" at bounding box center [342, 67] width 30 height 9
click at [409, 150] on button "Lưu" at bounding box center [389, 153] width 60 height 12
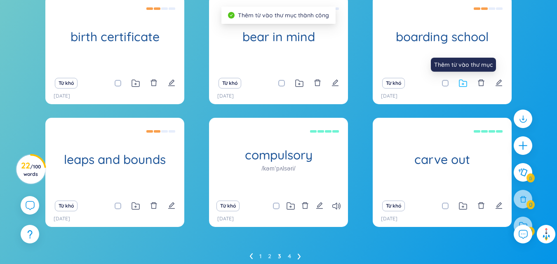
click at [465, 82] on icon at bounding box center [463, 84] width 8 height 8
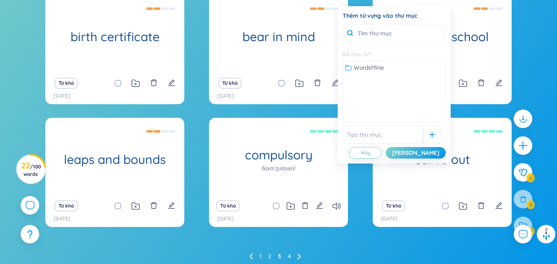
click at [427, 74] on div "WordsMine" at bounding box center [394, 67] width 102 height 13
click at [424, 66] on div "WordsMine" at bounding box center [394, 67] width 98 height 9
click at [439, 151] on button "Lưu" at bounding box center [416, 153] width 60 height 12
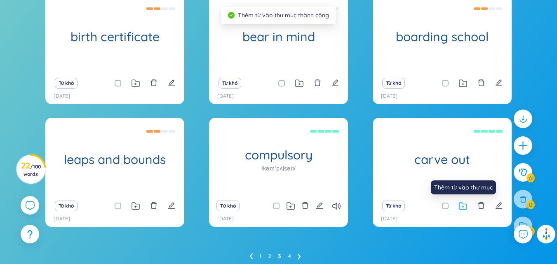
click at [461, 206] on icon at bounding box center [463, 206] width 8 height 8
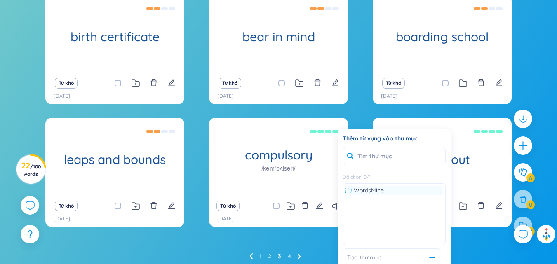
click at [416, 194] on div "WordsMine" at bounding box center [394, 190] width 98 height 9
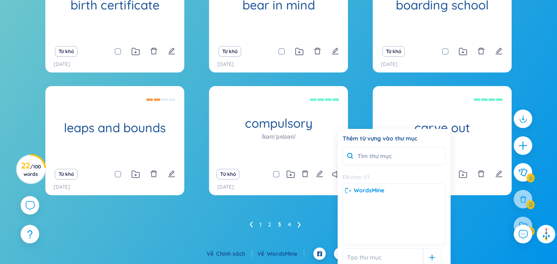
click at [466, 217] on div "WordsMine birth certificate giấy khai sinh Từ khó 4/9/2025 WordsMine bear in mi…" at bounding box center [278, 97] width 549 height 268
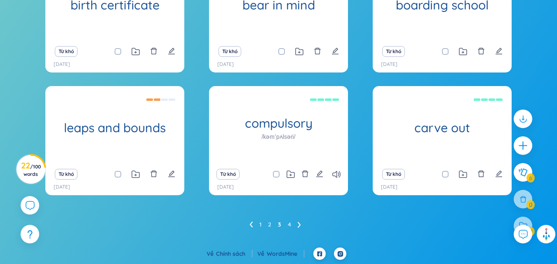
click at [460, 170] on div "Từ khó" at bounding box center [442, 175] width 131 height 12
click at [460, 171] on icon at bounding box center [463, 175] width 8 height 8
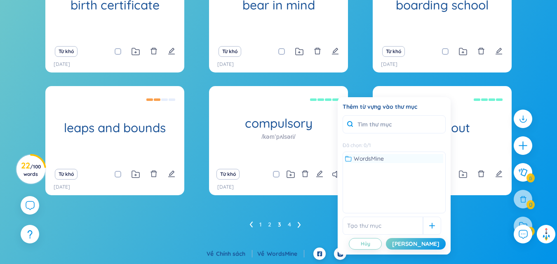
click at [372, 158] on span "WordsMine" at bounding box center [369, 158] width 30 height 9
click at [429, 241] on div "Lưu" at bounding box center [415, 243] width 47 height 9
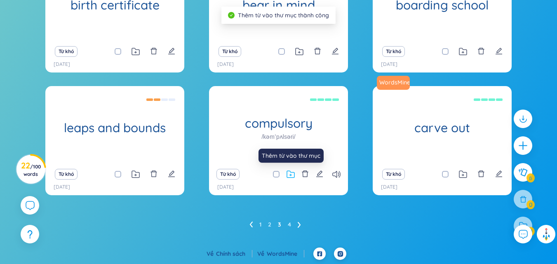
click at [289, 173] on icon at bounding box center [290, 175] width 8 height 8
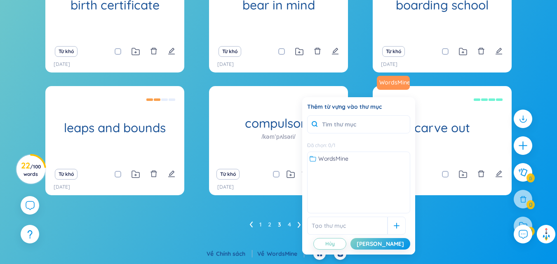
click at [349, 152] on div "WordsMine" at bounding box center [358, 158] width 102 height 13
click at [349, 159] on div "WordsMine" at bounding box center [359, 158] width 98 height 9
click at [388, 241] on button "Lưu" at bounding box center [380, 244] width 60 height 12
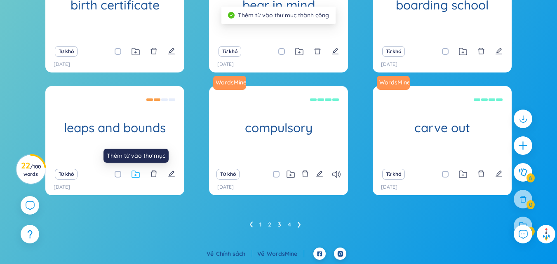
click at [139, 174] on icon at bounding box center [135, 174] width 7 height 7
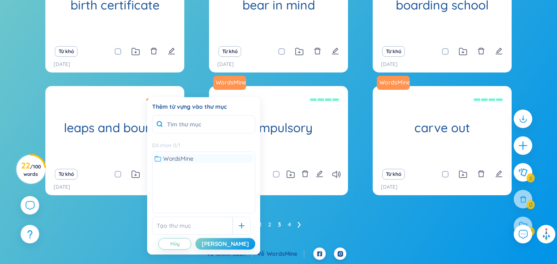
click at [171, 162] on span "WordsMine" at bounding box center [178, 158] width 30 height 9
click at [230, 243] on button "Lưu" at bounding box center [225, 244] width 60 height 12
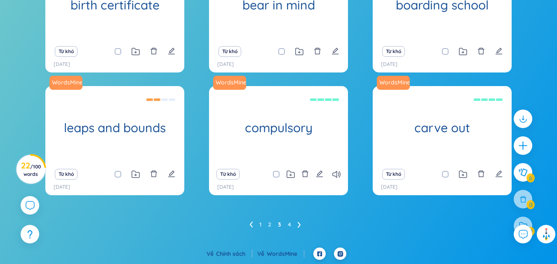
click at [249, 223] on icon at bounding box center [250, 225] width 3 height 6
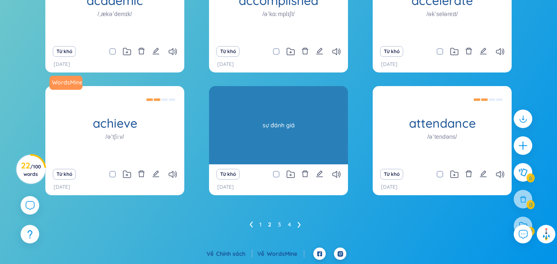
scroll to position [170, 0]
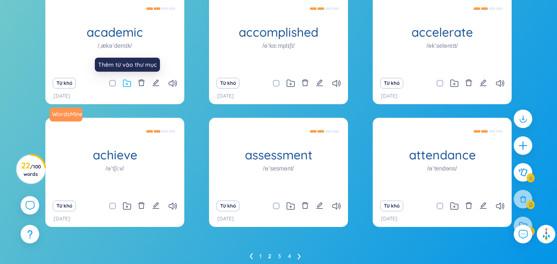
click at [130, 81] on icon at bounding box center [127, 84] width 8 height 8
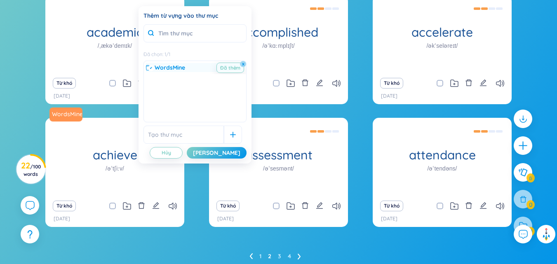
click at [163, 71] on span "WordsMine" at bounding box center [170, 67] width 30 height 9
click at [235, 155] on button "Lưu" at bounding box center [217, 153] width 60 height 12
click at [225, 66] on span "Đã thêm" at bounding box center [230, 68] width 28 height 10
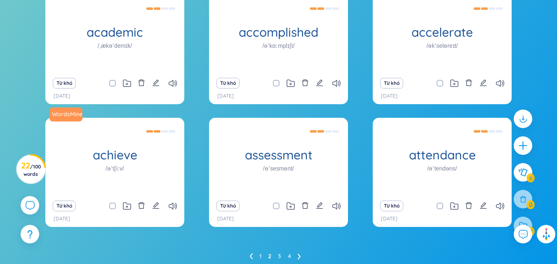
click at [285, 95] on div "[DATE]" at bounding box center [278, 96] width 122 height 8
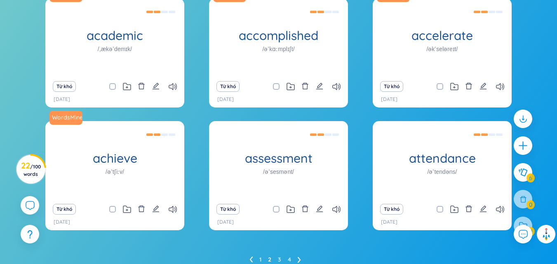
scroll to position [202, 0]
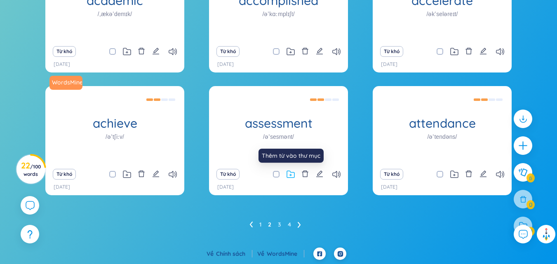
click at [291, 175] on icon at bounding box center [290, 175] width 2 height 2
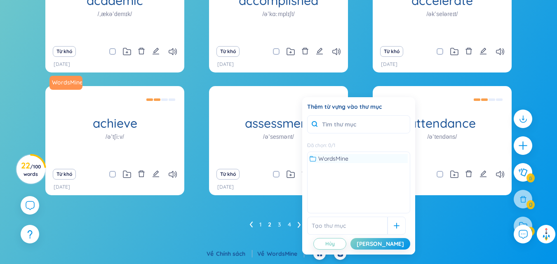
click at [338, 160] on span "WordsMine" at bounding box center [333, 158] width 30 height 9
click at [386, 243] on button "Lưu" at bounding box center [380, 244] width 60 height 12
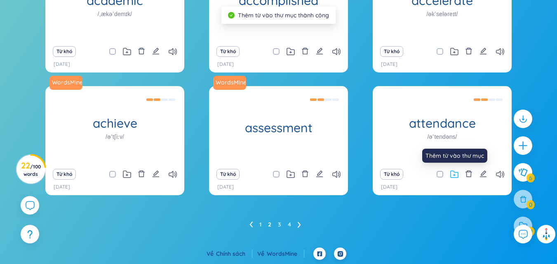
click at [454, 174] on icon at bounding box center [454, 175] width 2 height 2
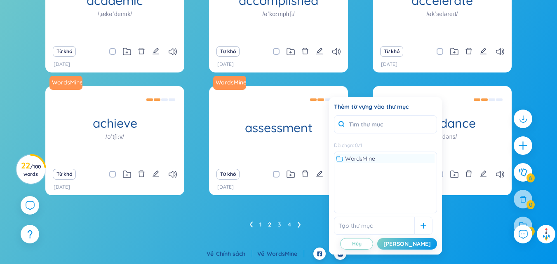
click at [411, 162] on div "WordsMine" at bounding box center [385, 158] width 98 height 9
click at [424, 248] on div "Lưu" at bounding box center [406, 243] width 47 height 9
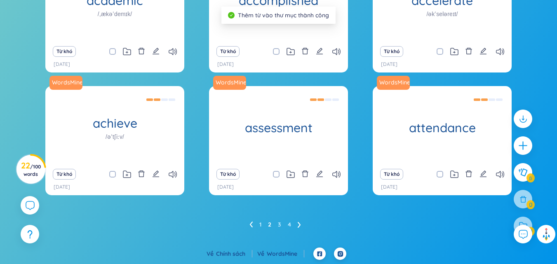
click at [251, 224] on icon at bounding box center [251, 225] width 3 height 6
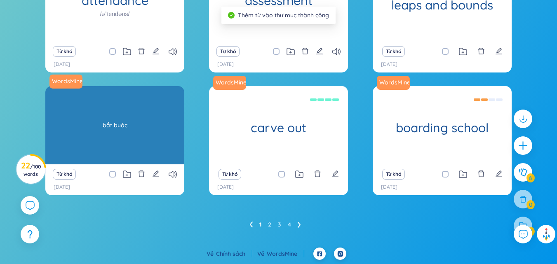
scroll to position [170, 0]
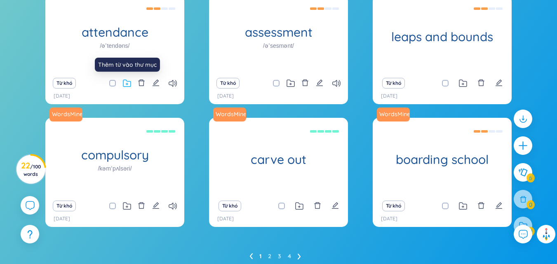
click at [126, 84] on icon at bounding box center [127, 84] width 2 height 2
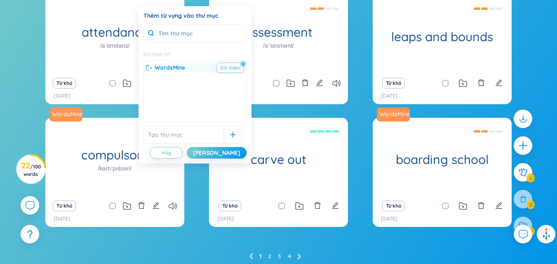
click at [184, 67] on span "WordsMine" at bounding box center [170, 67] width 30 height 9
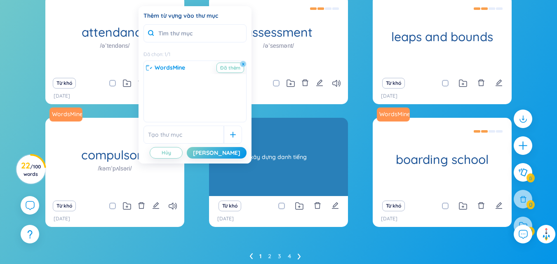
click at [290, 160] on div "xây dựng danh tiếng" at bounding box center [278, 157] width 131 height 74
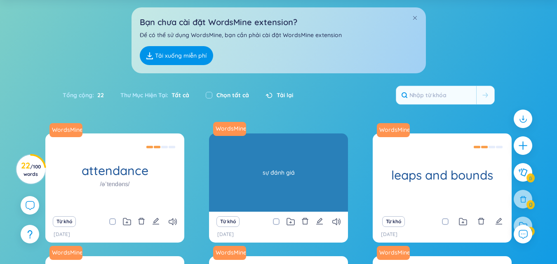
scroll to position [0, 0]
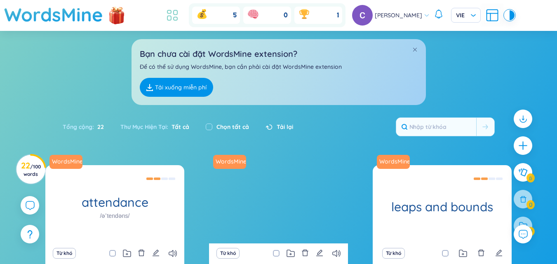
click at [181, 17] on li at bounding box center [172, 15] width 18 height 18
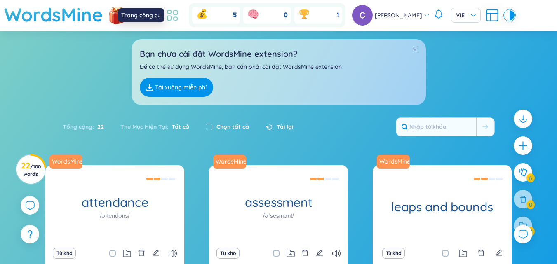
click at [175, 11] on icon at bounding box center [172, 15] width 15 height 15
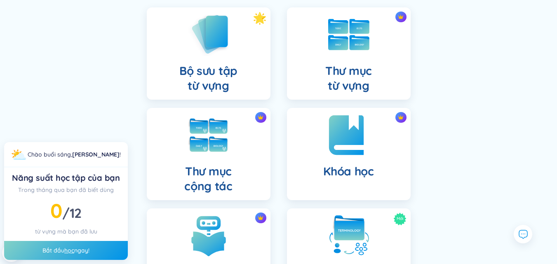
scroll to position [68, 0]
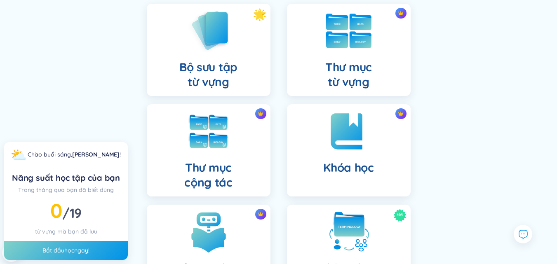
click at [352, 79] on h4 "Thư mục từ vựng" at bounding box center [348, 75] width 47 height 30
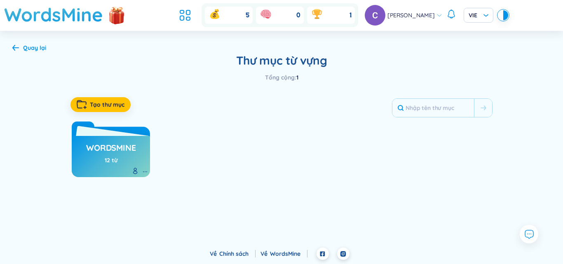
click at [107, 166] on div "WordsMine 12 từ" at bounding box center [110, 154] width 49 height 29
click at [102, 155] on h3 "WordsMine" at bounding box center [110, 150] width 49 height 16
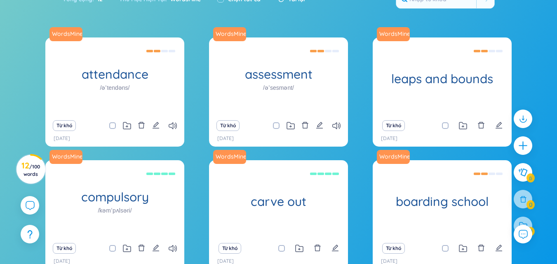
scroll to position [131, 0]
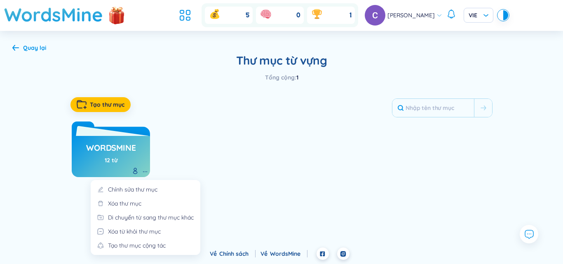
click at [144, 171] on icon at bounding box center [145, 172] width 7 height 7
click at [147, 205] on li "Xóa thư mục" at bounding box center [146, 206] width 100 height 14
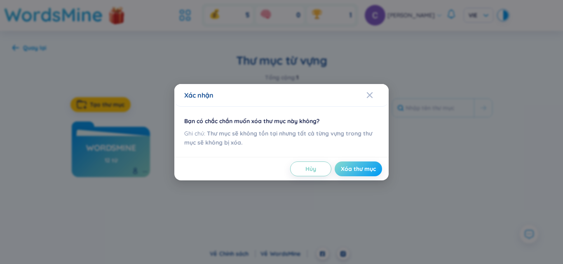
click at [369, 169] on span "Xóa thư mục" at bounding box center [358, 169] width 35 height 8
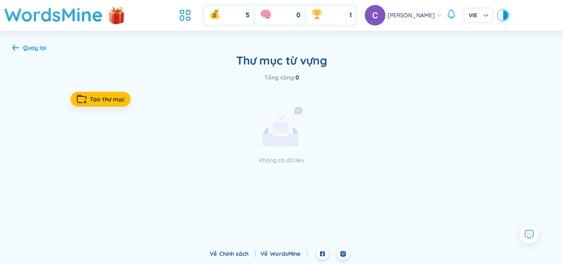
click at [14, 48] on icon at bounding box center [15, 48] width 7 height 6
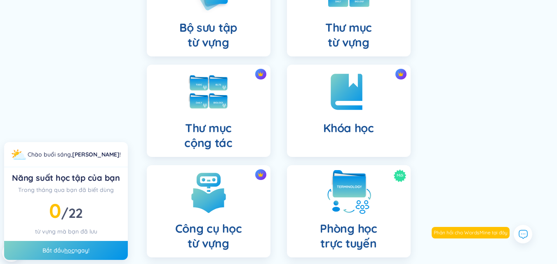
scroll to position [44, 0]
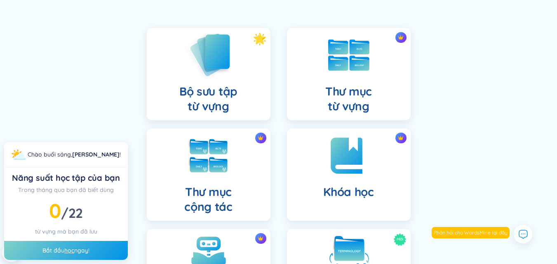
click at [221, 84] on h4 "Bộ sưu tập từ vựng" at bounding box center [208, 99] width 58 height 30
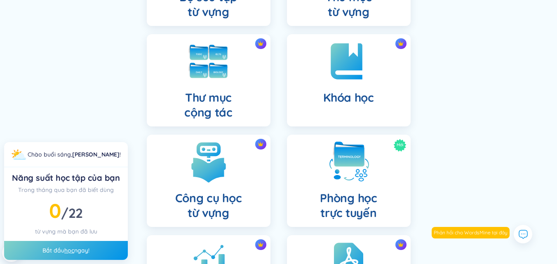
scroll to position [139, 0]
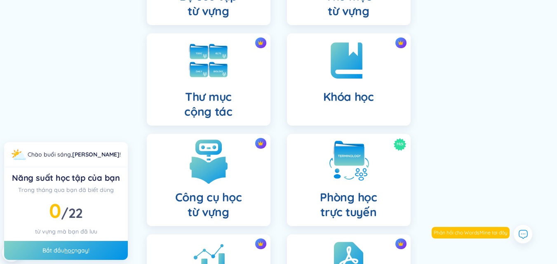
click at [188, 195] on h4 "Công cụ học từ vựng" at bounding box center [208, 205] width 67 height 30
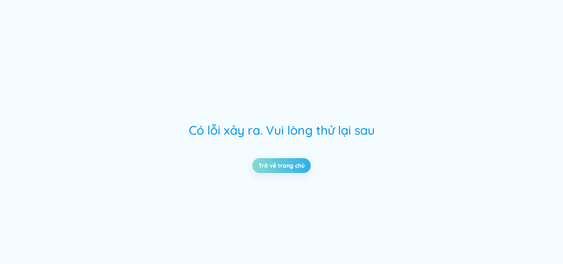
click at [298, 162] on link "Trở về trang chủ" at bounding box center [281, 165] width 46 height 9
click at [270, 168] on link "Trở về trang chủ" at bounding box center [281, 165] width 46 height 9
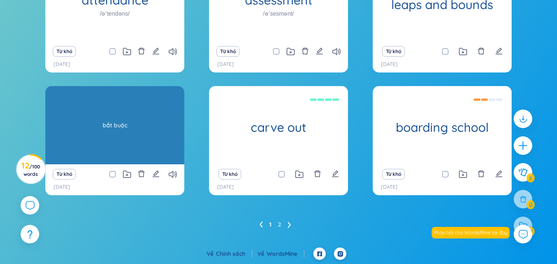
scroll to position [12, 0]
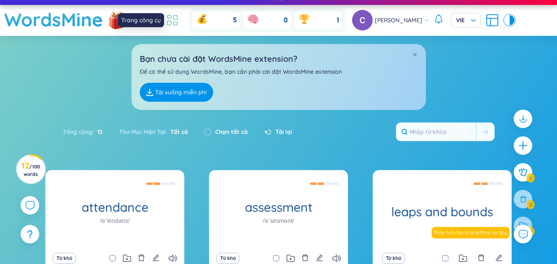
click at [178, 19] on icon at bounding box center [172, 20] width 15 height 15
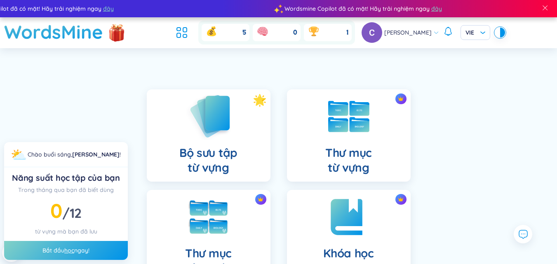
click at [197, 137] on img at bounding box center [208, 116] width 45 height 47
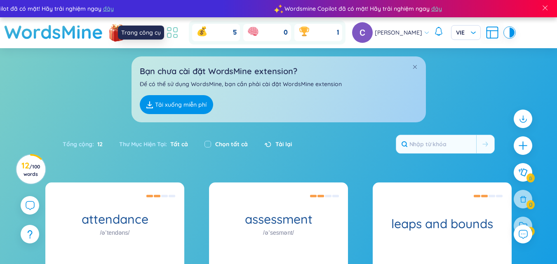
click at [178, 32] on icon at bounding box center [172, 32] width 15 height 15
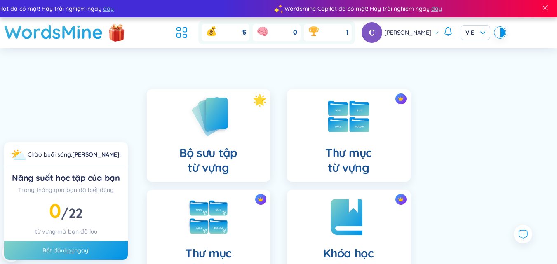
click at [80, 250] on div "Bắt đầu học ngay!" at bounding box center [66, 250] width 124 height 19
click at [69, 214] on span "22" at bounding box center [75, 213] width 14 height 16
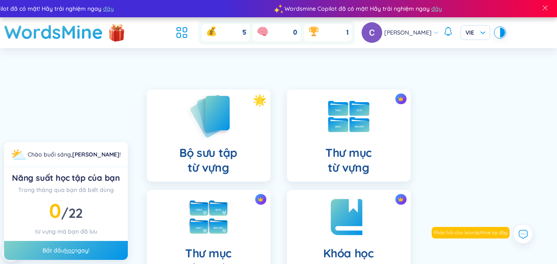
click at [179, 140] on div "Bộ sưu tập từ vựng" at bounding box center [209, 135] width 124 height 92
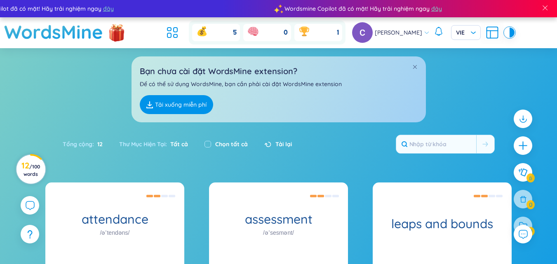
click at [38, 174] on h3 "12 / 100 words" at bounding box center [30, 169] width 19 height 15
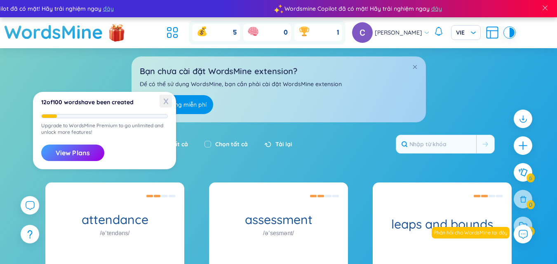
click at [164, 100] on span "X" at bounding box center [165, 101] width 12 height 13
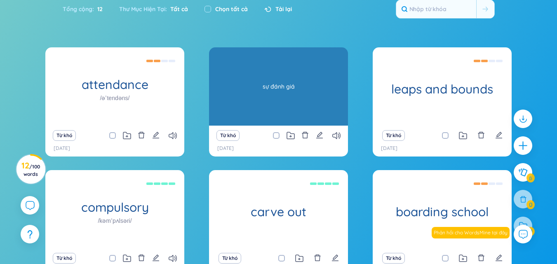
scroll to position [219, 0]
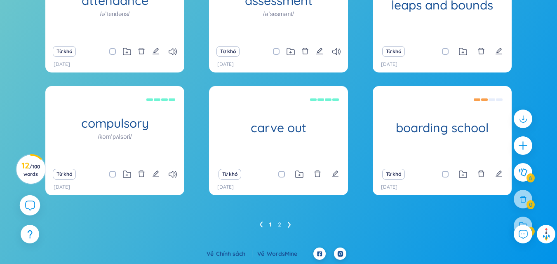
click at [23, 204] on div at bounding box center [30, 205] width 21 height 21
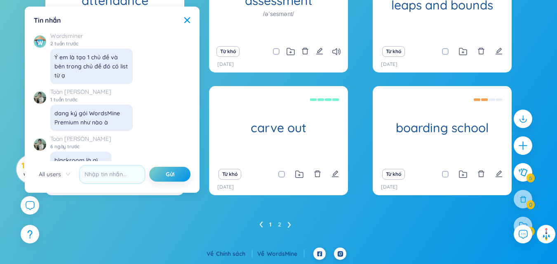
scroll to position [9042, 0]
click at [187, 18] on icon at bounding box center [187, 20] width 7 height 7
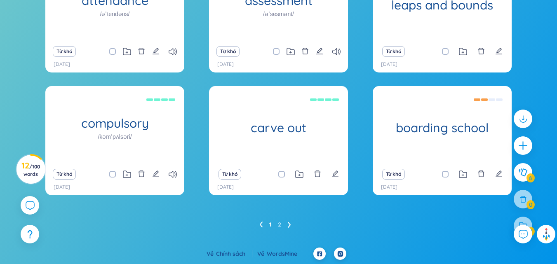
scroll to position [9473, 0]
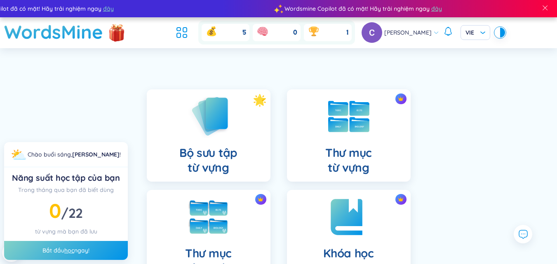
click at [73, 217] on span "22" at bounding box center [75, 213] width 14 height 16
click at [63, 255] on div "Bắt đầu học ngay!" at bounding box center [66, 250] width 124 height 19
click at [66, 251] on link "học" at bounding box center [69, 250] width 10 height 7
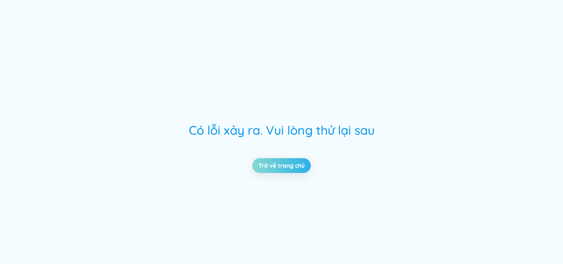
click at [276, 164] on link "Trở về trang chủ" at bounding box center [281, 165] width 46 height 9
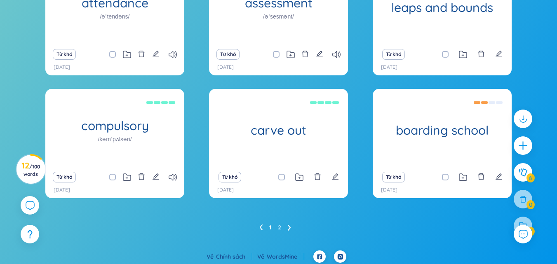
scroll to position [219, 0]
